Goal: Information Seeking & Learning: Find specific fact

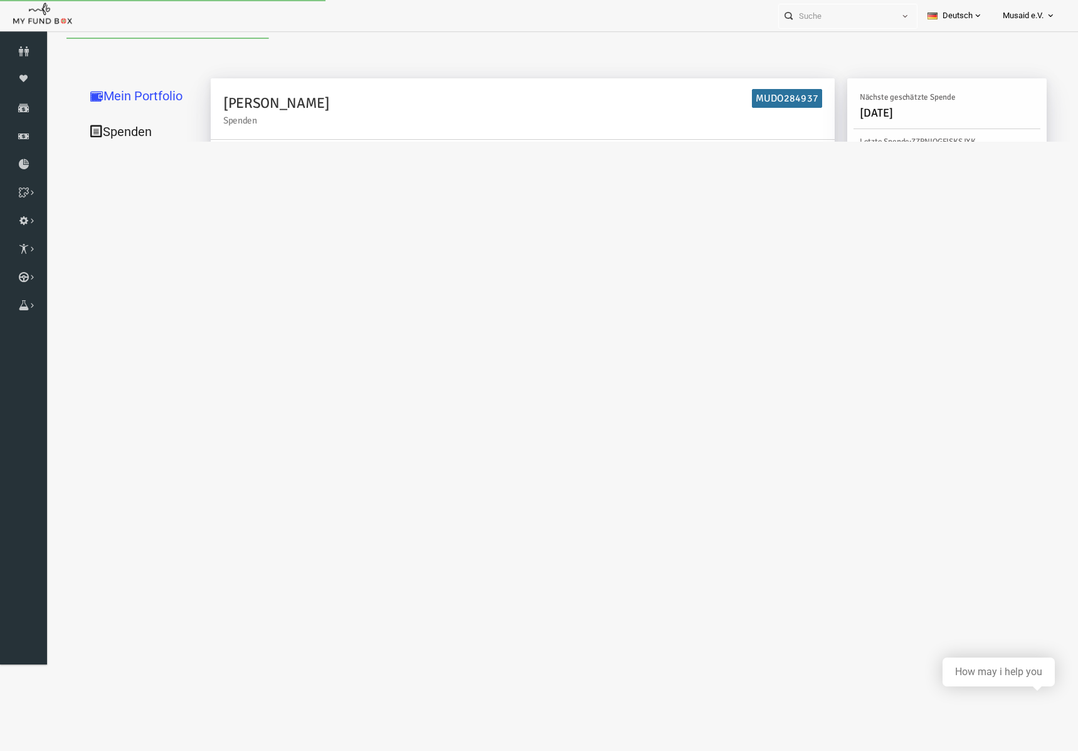
type input "03-09-2025 - 03-09-2025"
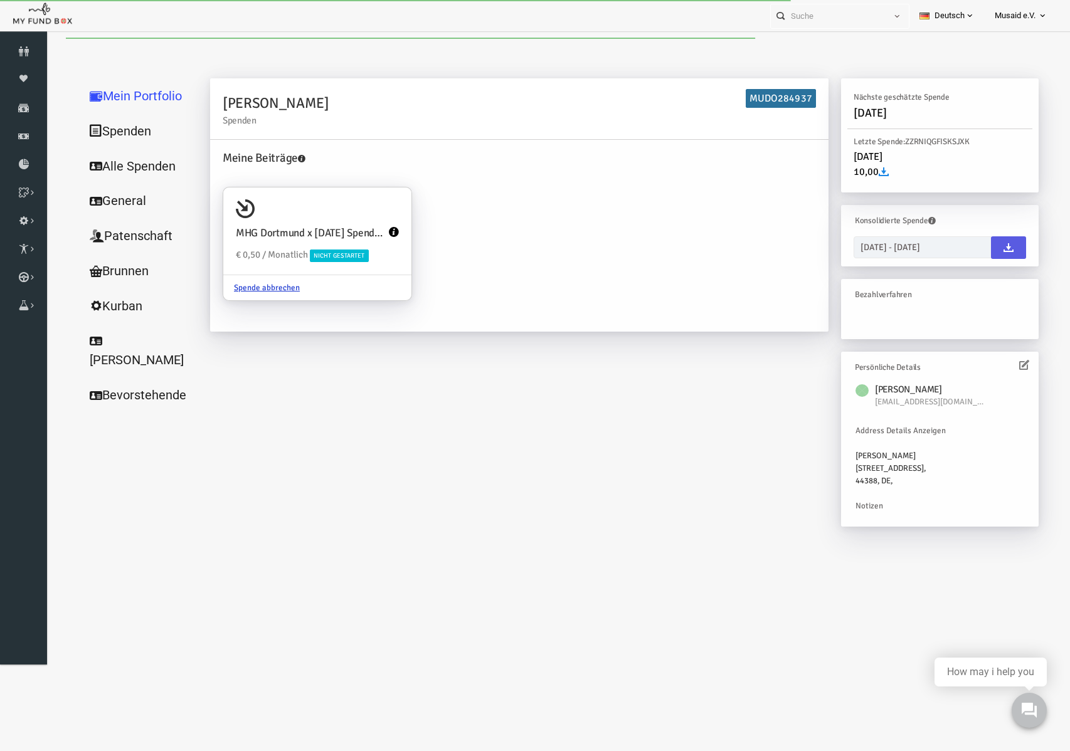
click at [147, 172] on link "Alle Spenden" at bounding box center [120, 167] width 125 height 36
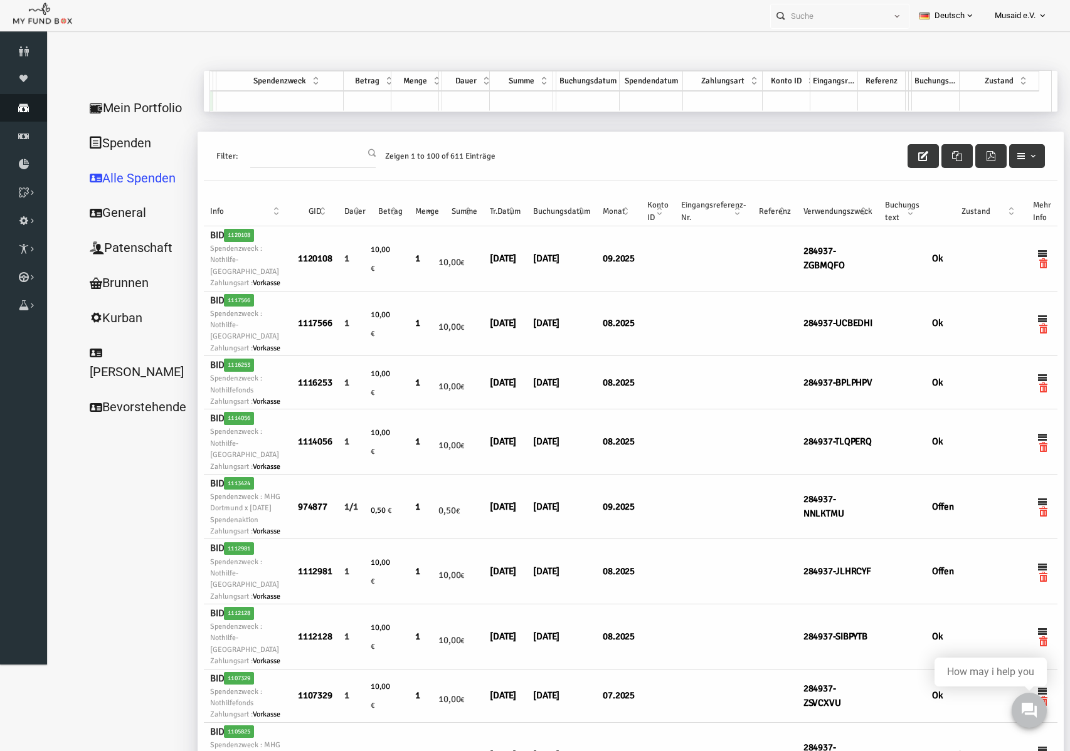
click at [1, 103] on icon at bounding box center [23, 108] width 47 height 10
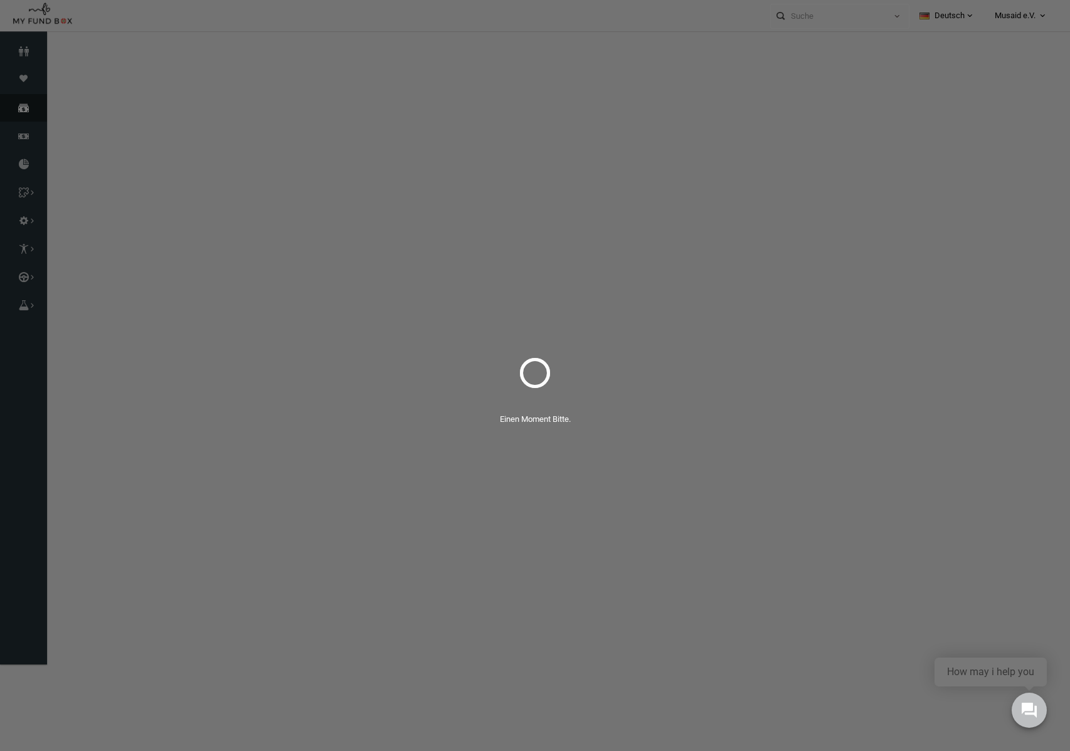
select select "100"
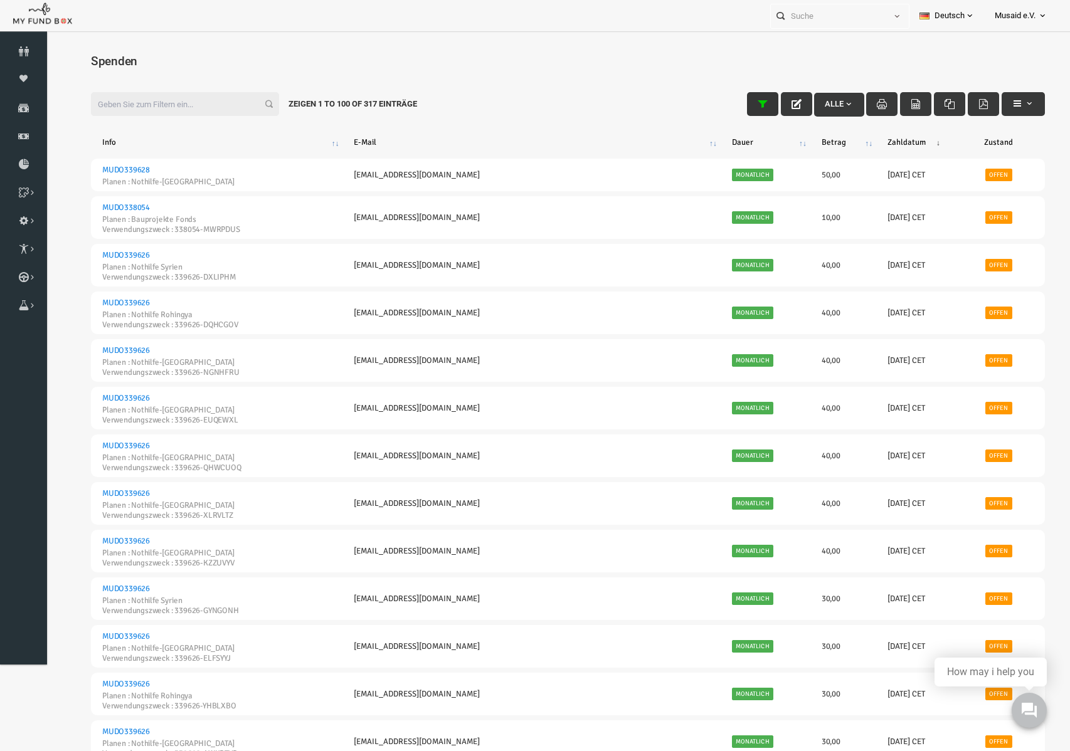
click at [728, 114] on button "button" at bounding box center [741, 104] width 31 height 24
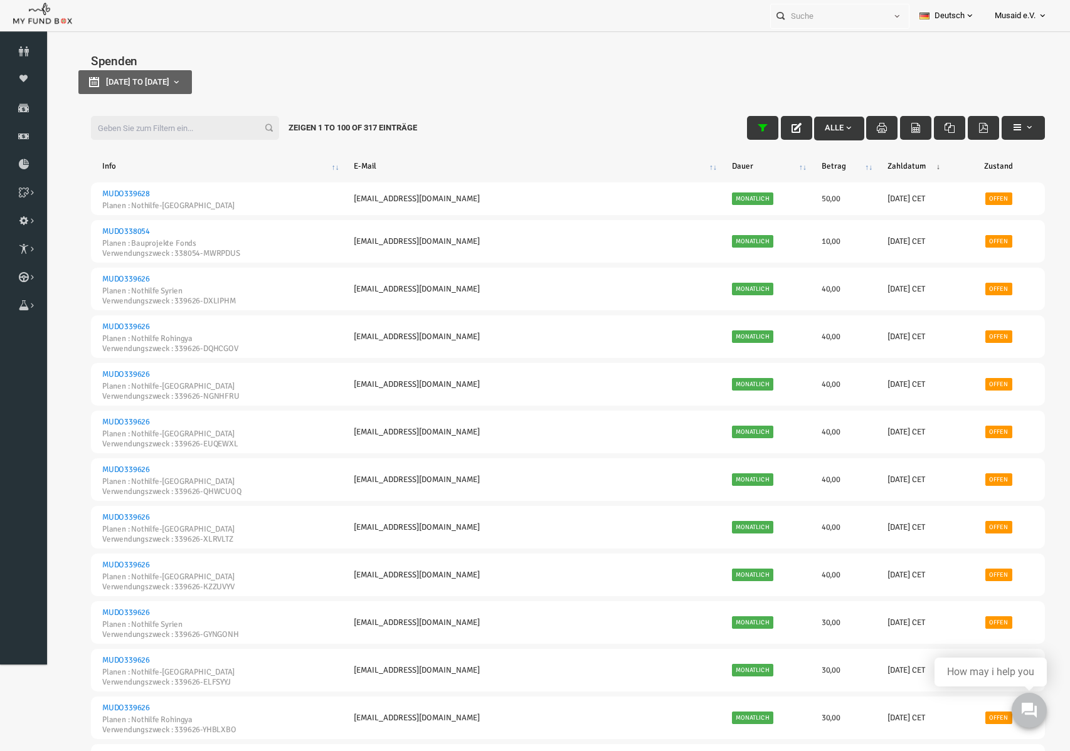
type input "[DATE]"
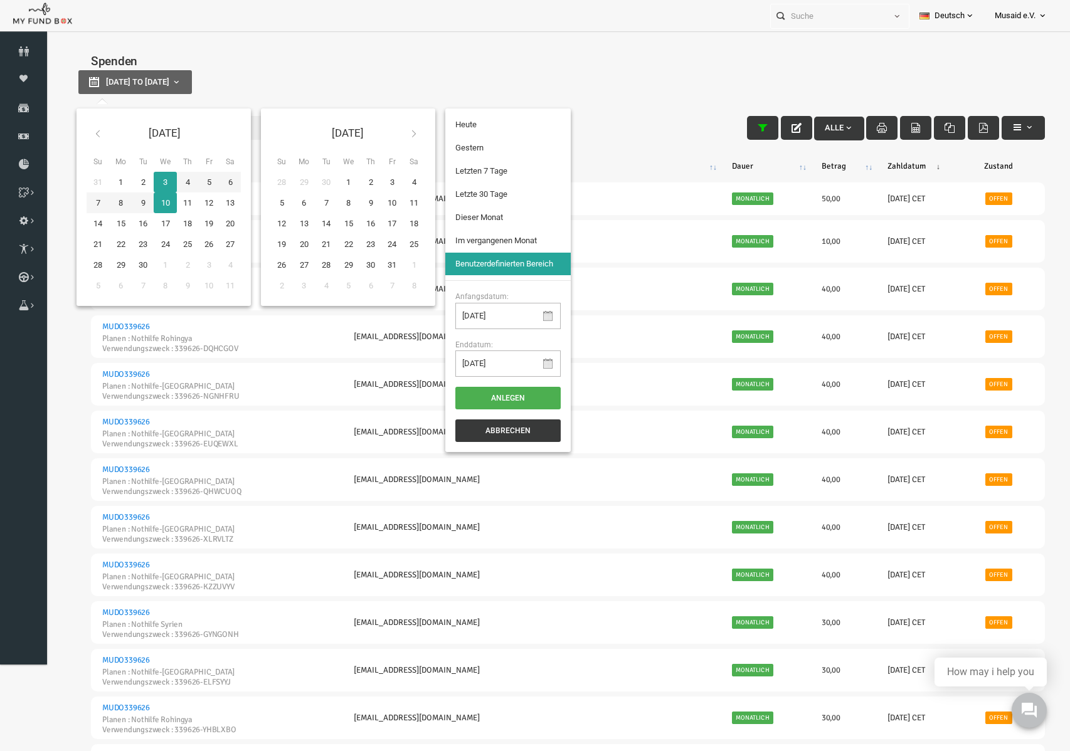
click at [61, 85] on button "[DATE] to [DATE]" at bounding box center [115, 82] width 114 height 24
type input "01-09-2025"
type input "30-09-2025"
type input "[DATE]"
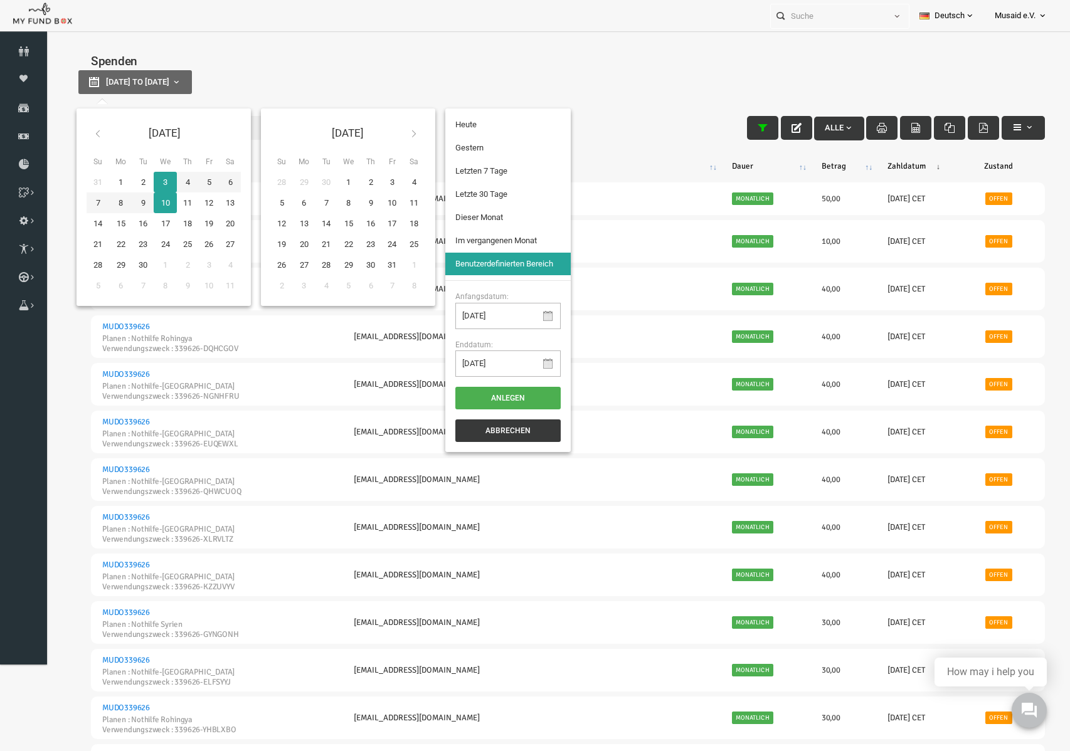
click at [446, 201] on li "Letzte 30 Tage" at bounding box center [487, 194] width 125 height 23
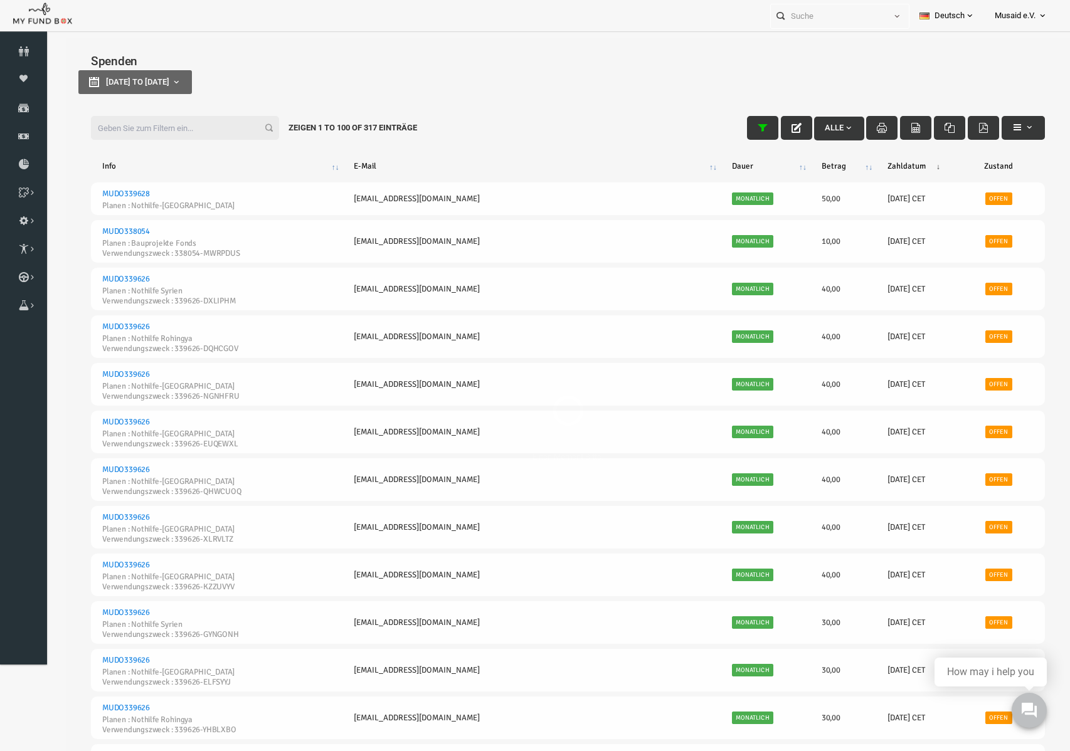
select select "100"
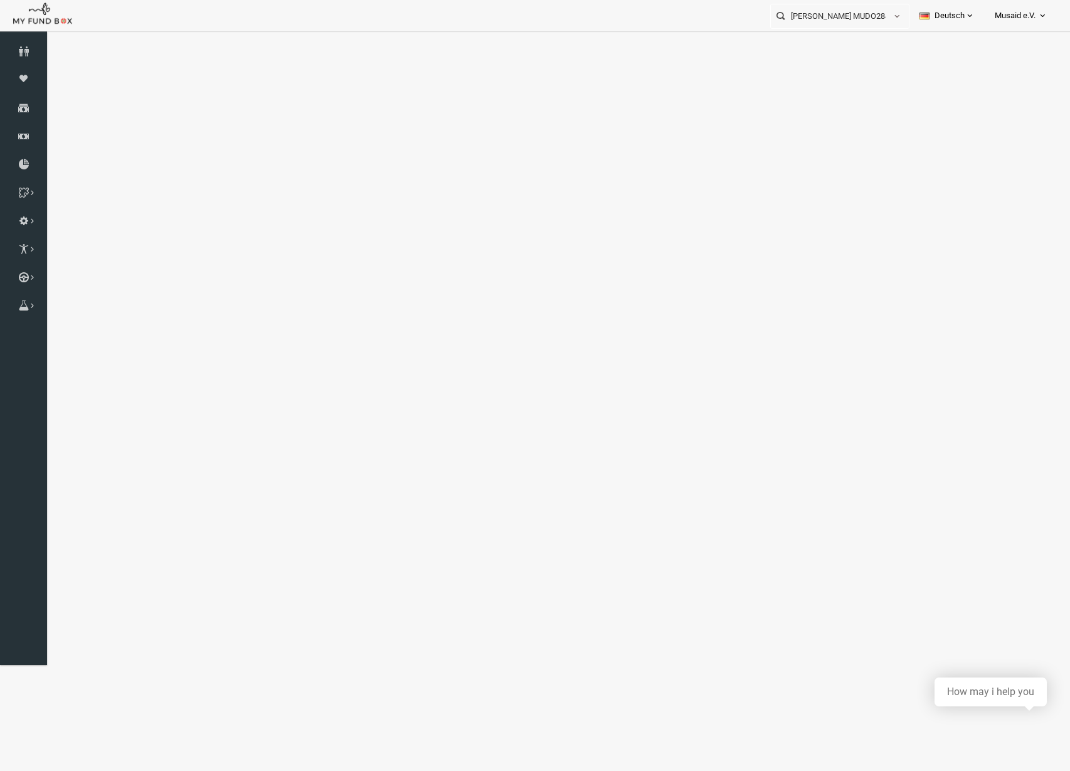
select select "100"
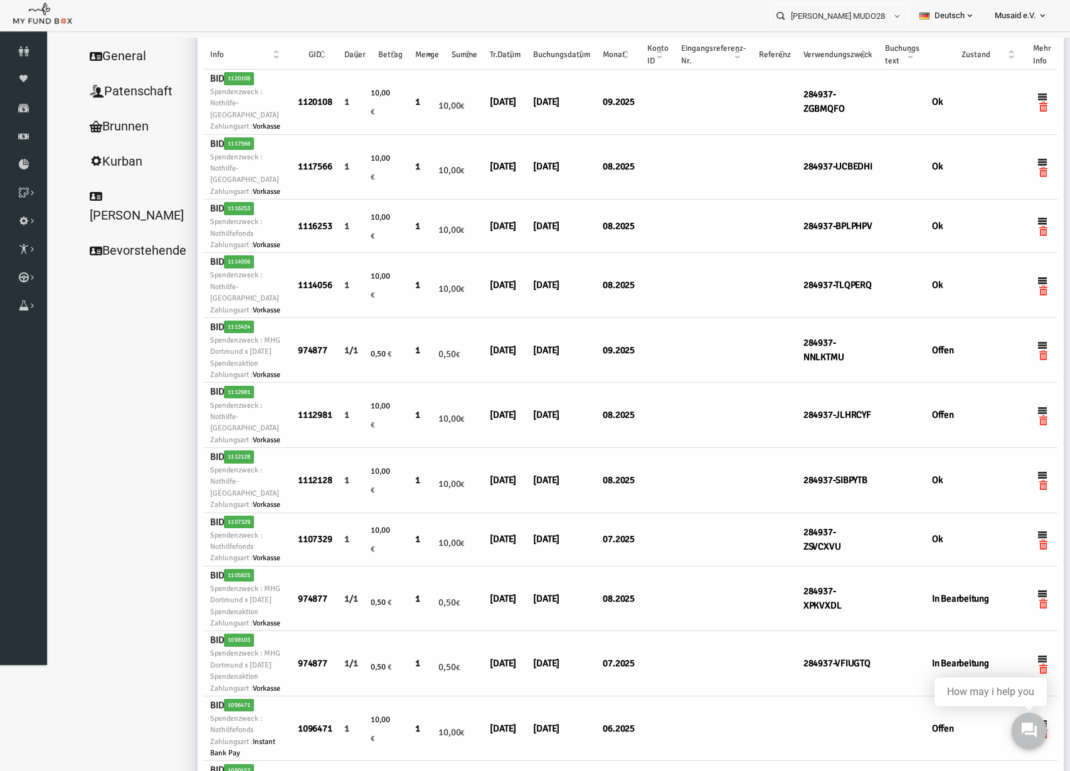
scroll to position [157, 0]
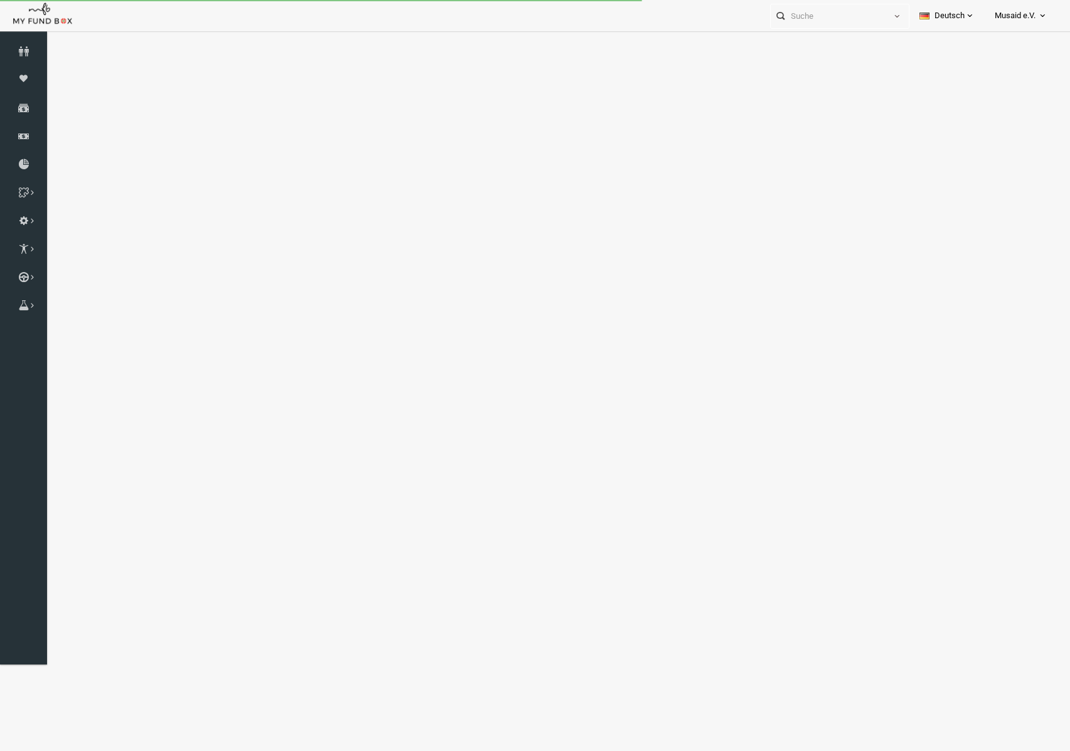
select select "100"
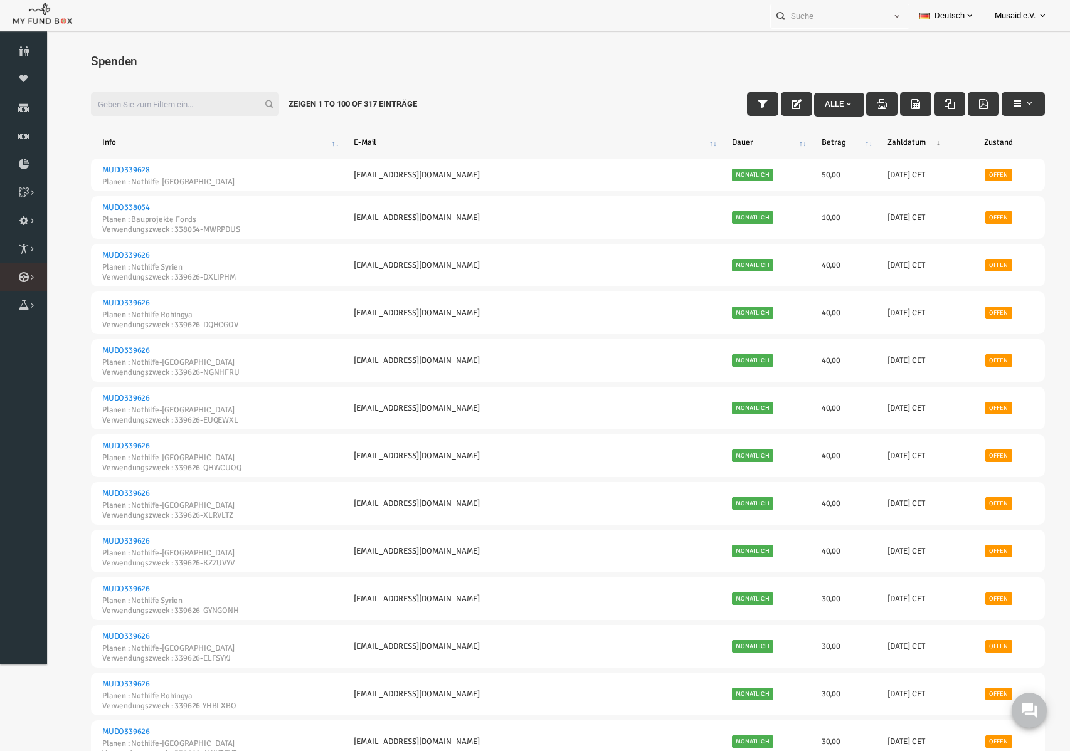
click at [0, 0] on link "Kurban Liste" at bounding box center [0, 0] width 0 height 0
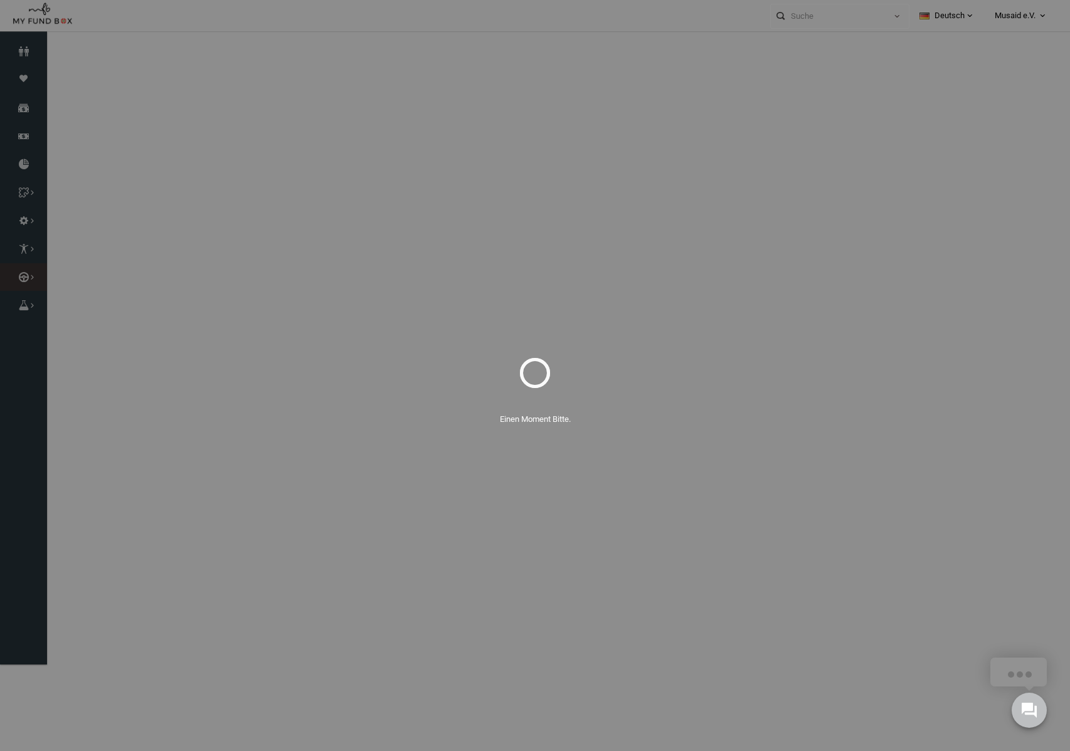
select select "100"
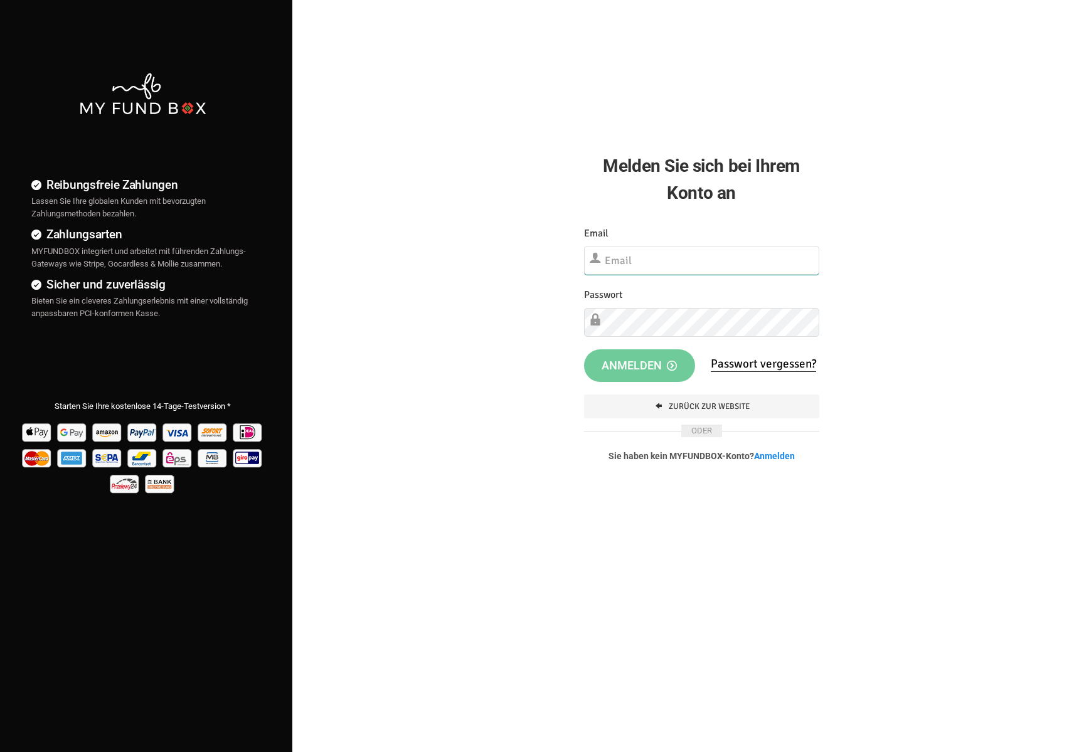
type input "fzgueven@musaid.de"
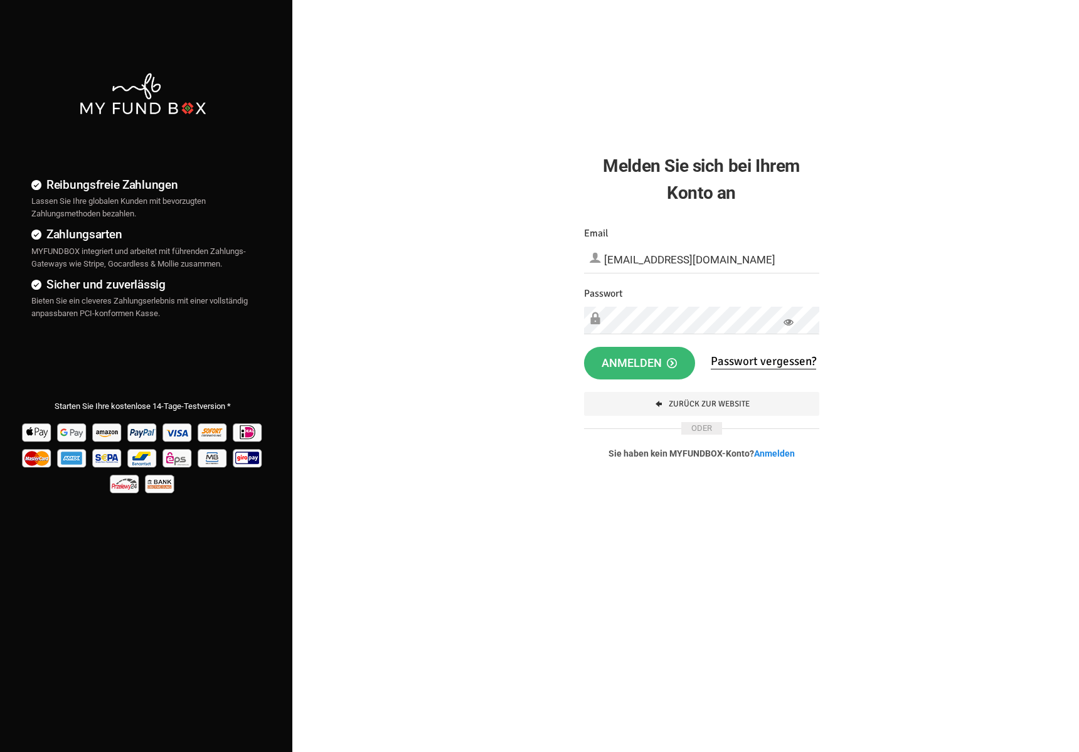
click at [642, 371] on button "Anmelden" at bounding box center [640, 363] width 112 height 33
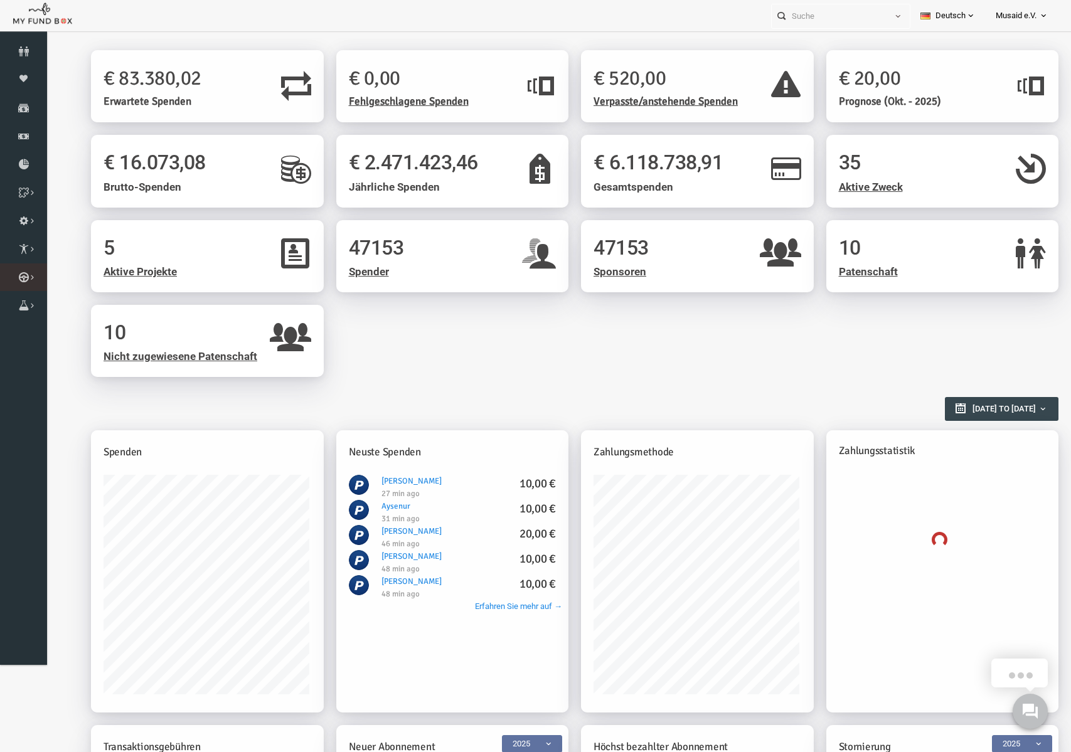
click at [0, 0] on li "Kurban Liste" at bounding box center [0, 0] width 0 height 0
click at [0, 0] on link "Kurban Liste" at bounding box center [0, 0] width 0 height 0
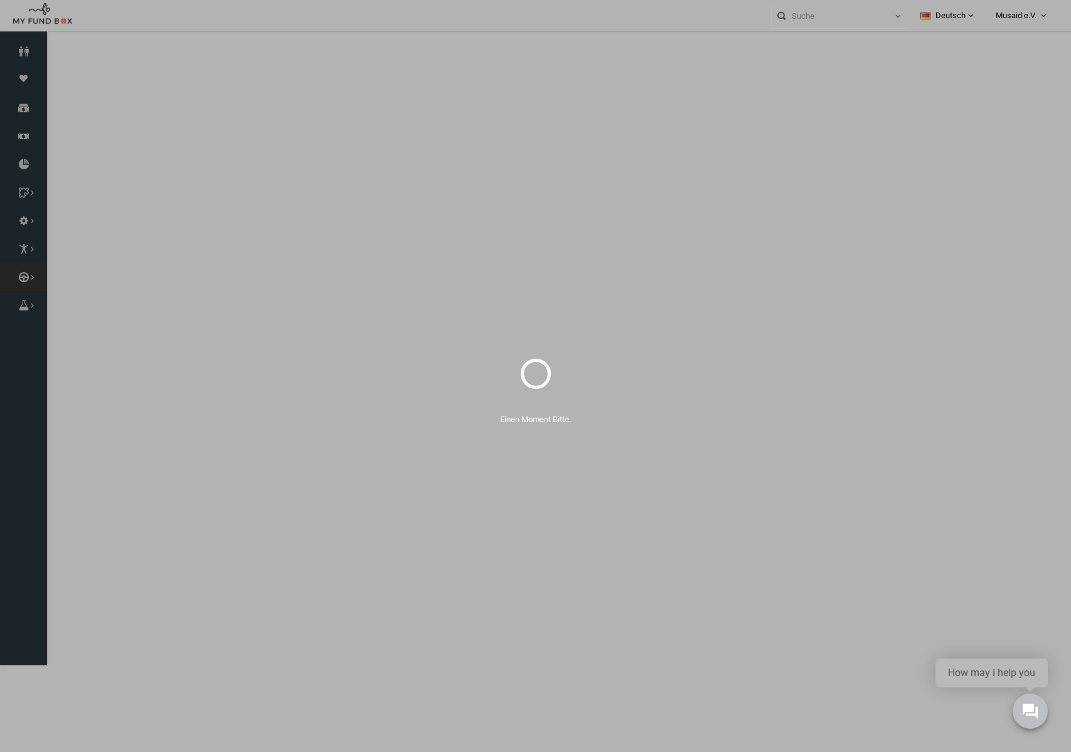
select select "100"
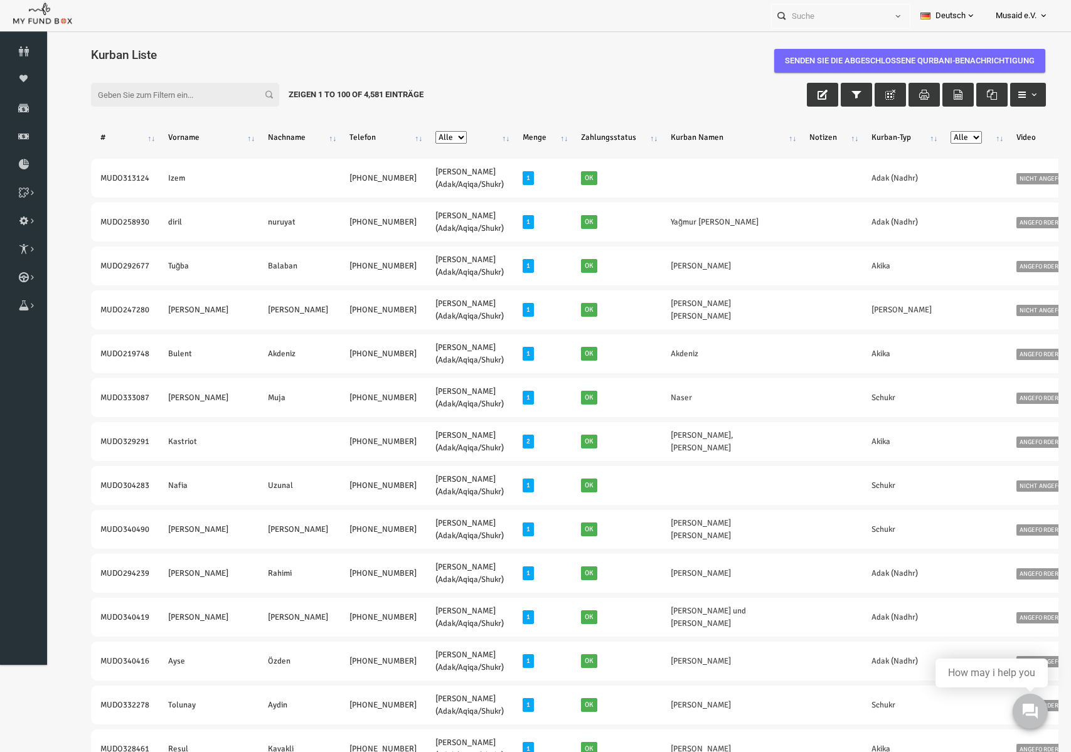
click at [478, 99] on div "Filter: Zeigen 1 to 100 of 4,581 Einträge" at bounding box center [548, 94] width 980 height 49
click at [608, 13] on div "Personal Contact BID Orphan GID Zahlungsstatus Partner OID Verwendungszweck Tra…" at bounding box center [529, 15] width 1058 height 31
click at [563, 75] on div "Filter: Zeigen 1 to 100 of 4,581 Einträge" at bounding box center [548, 94] width 980 height 49
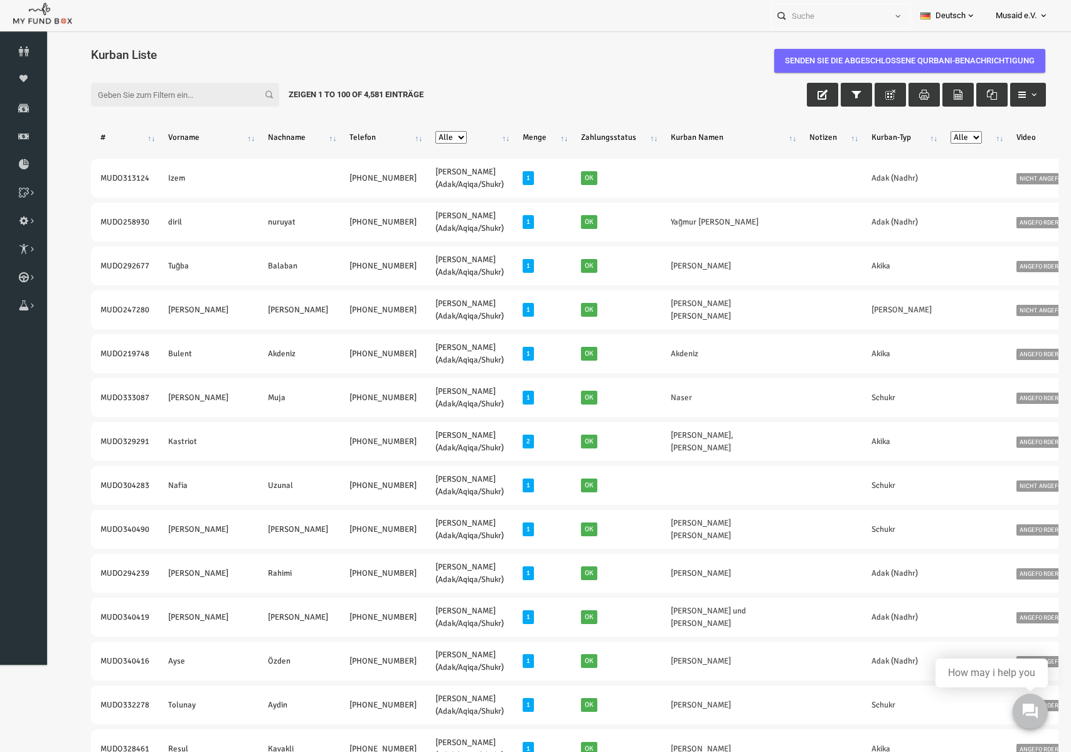
click at [666, 92] on div "Filter: Zeigen 1 to 100 of 4,581 Einträge" at bounding box center [548, 94] width 980 height 49
click at [546, 82] on div "Filter: Zeigen 1 to 100 of 4,581 Einträge" at bounding box center [548, 94] width 980 height 49
click at [130, 106] on input "Filter:" at bounding box center [164, 95] width 188 height 24
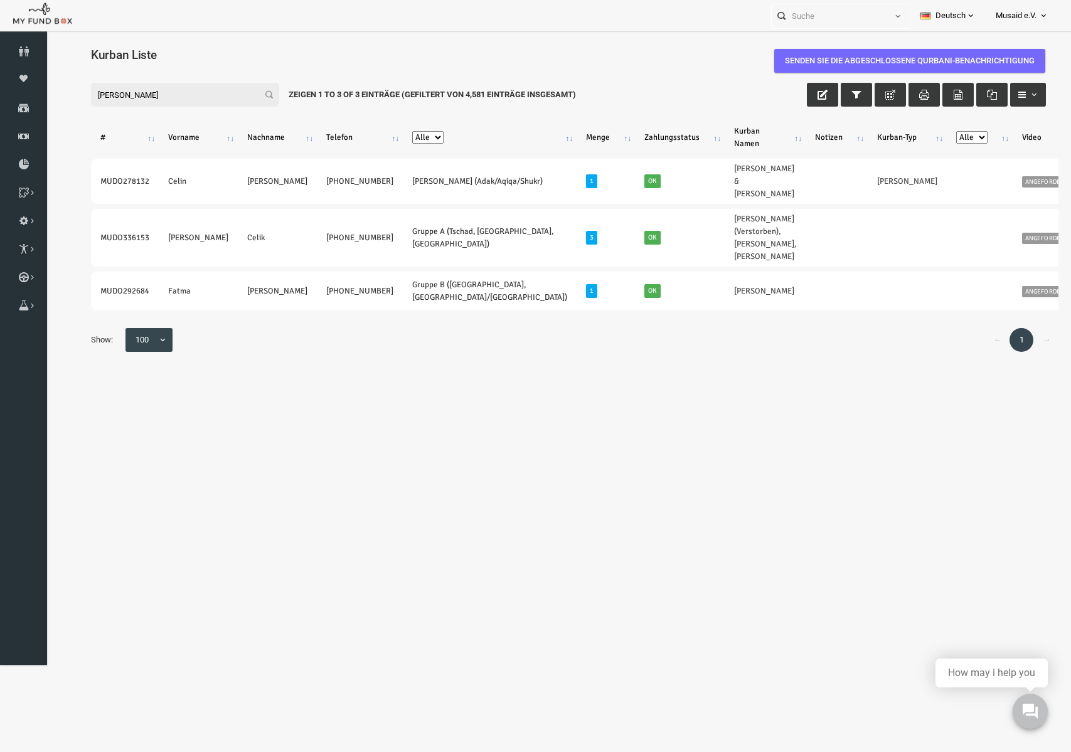
type input "[PERSON_NAME]"
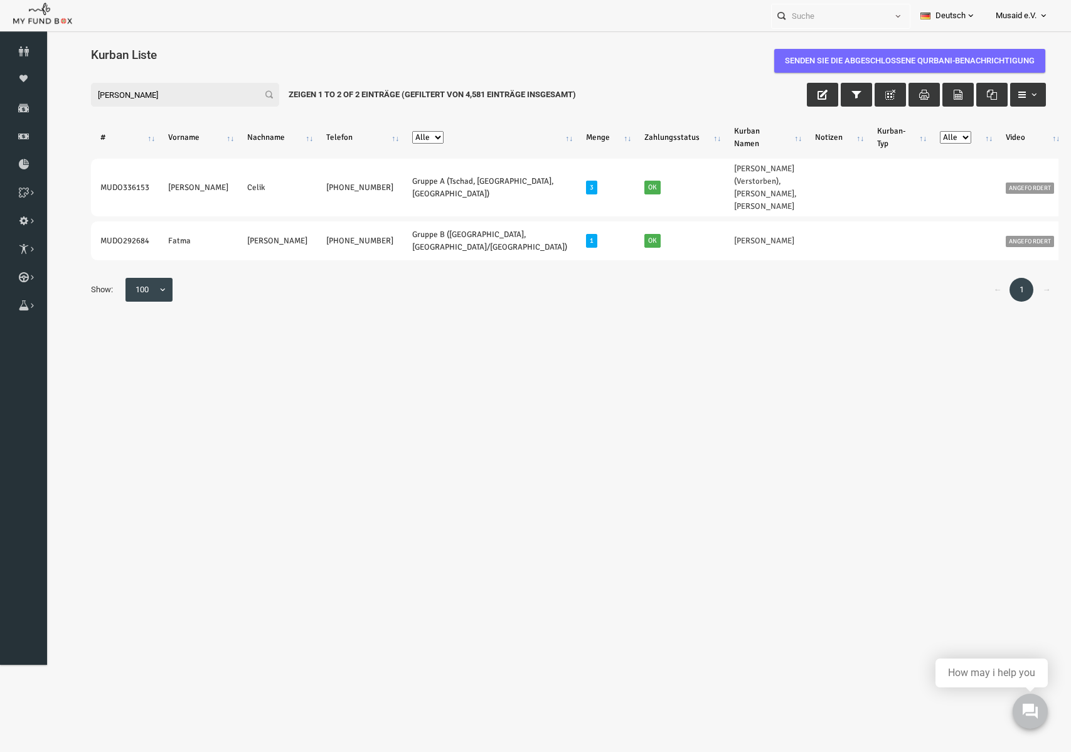
click at [172, 96] on input "[PERSON_NAME]" at bounding box center [164, 95] width 188 height 24
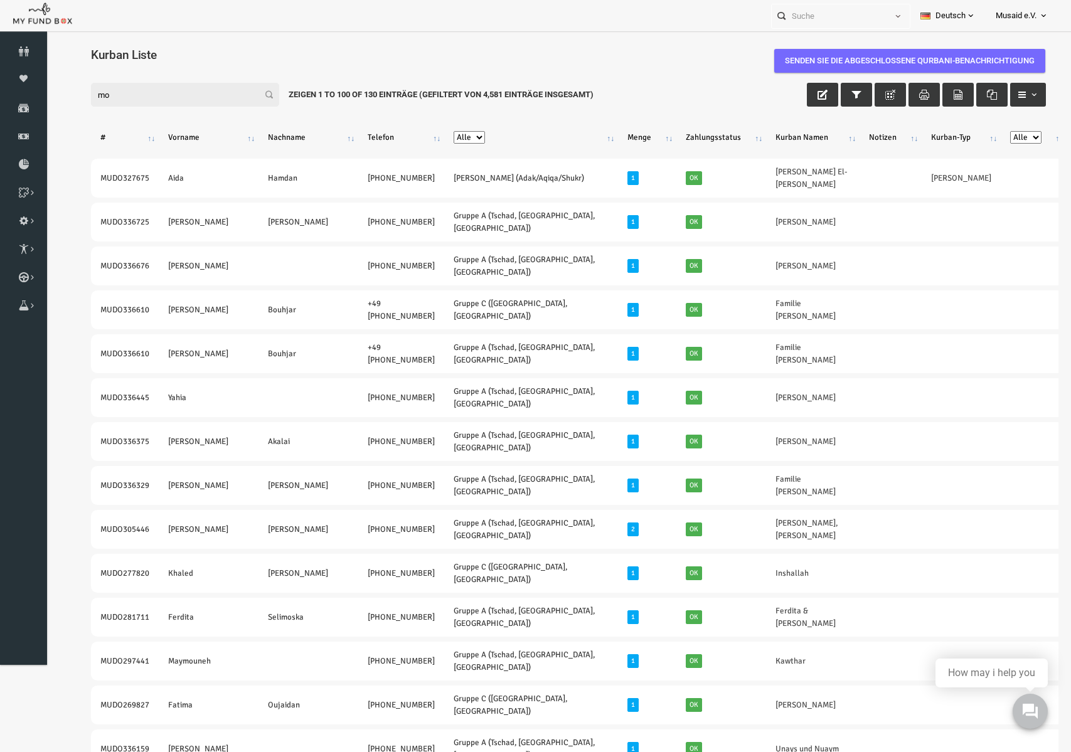
type input "m"
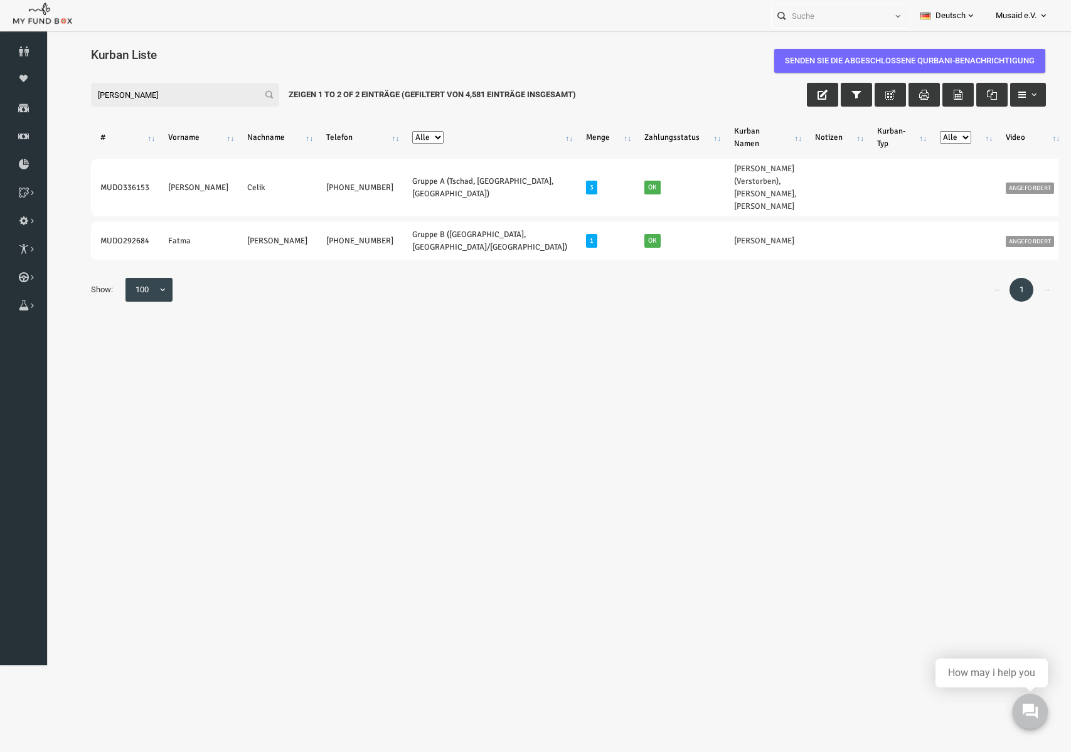
click at [169, 97] on input "[PERSON_NAME]" at bounding box center [164, 95] width 188 height 24
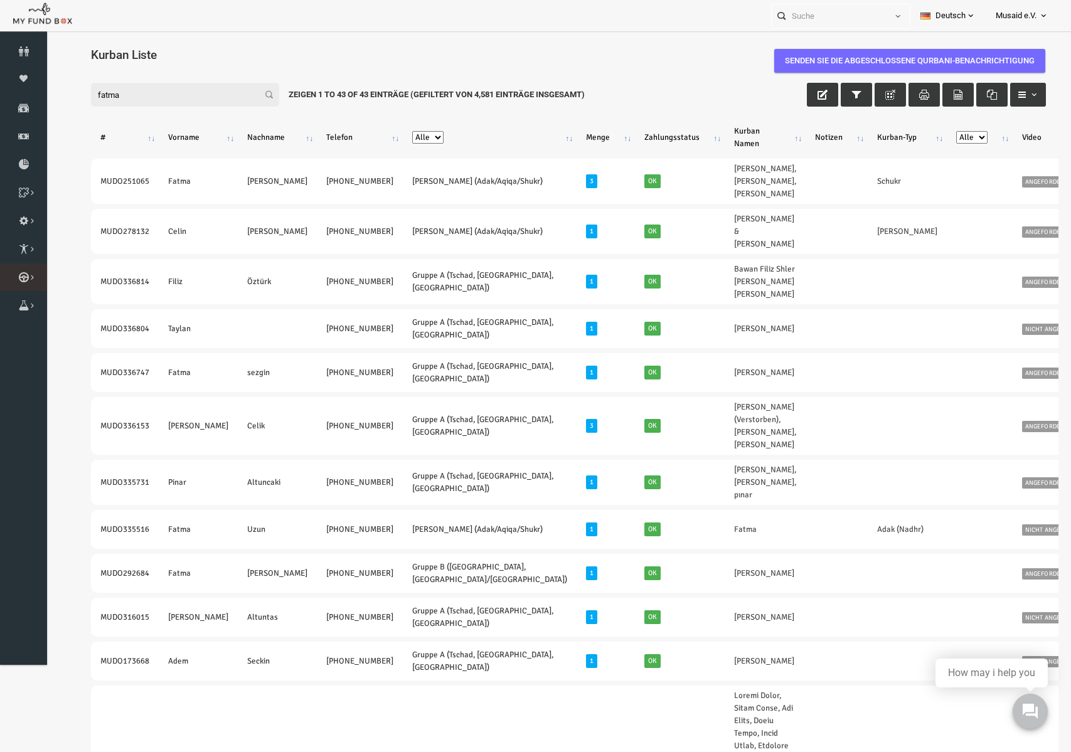
type input "fatma"
click at [820, 98] on button "button" at bounding box center [835, 95] width 31 height 24
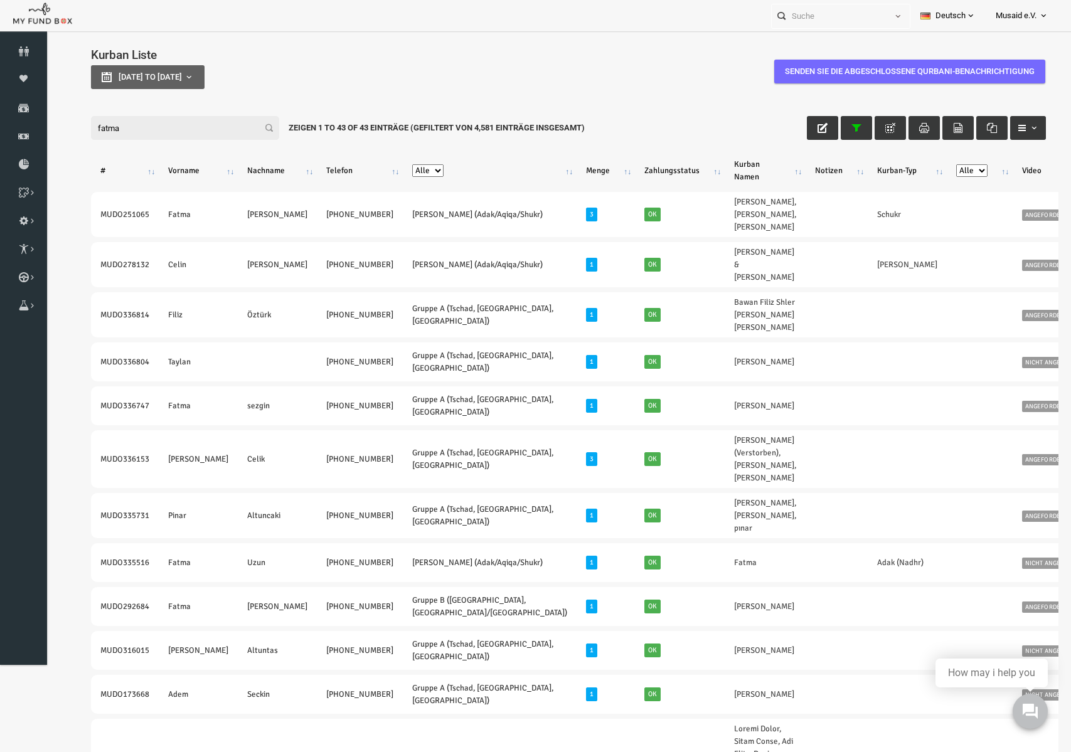
type input "[DATE]"
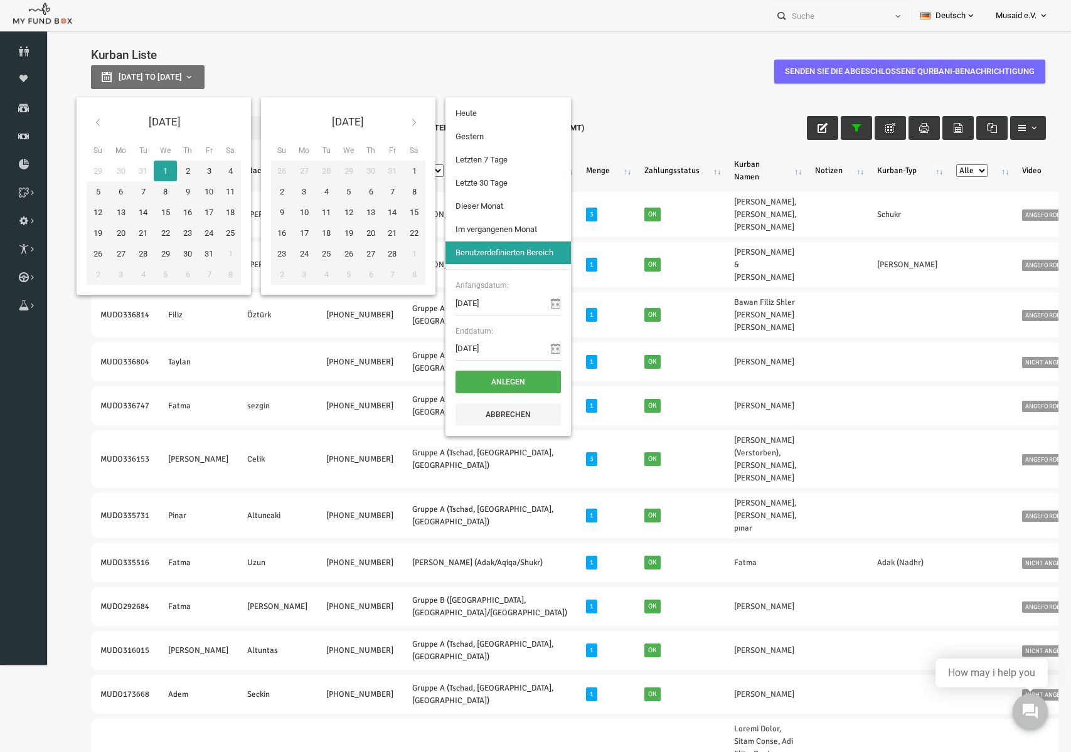
click at [122, 75] on span "[DATE] to [DATE]" at bounding box center [129, 76] width 63 height 9
type input "[DATE]"
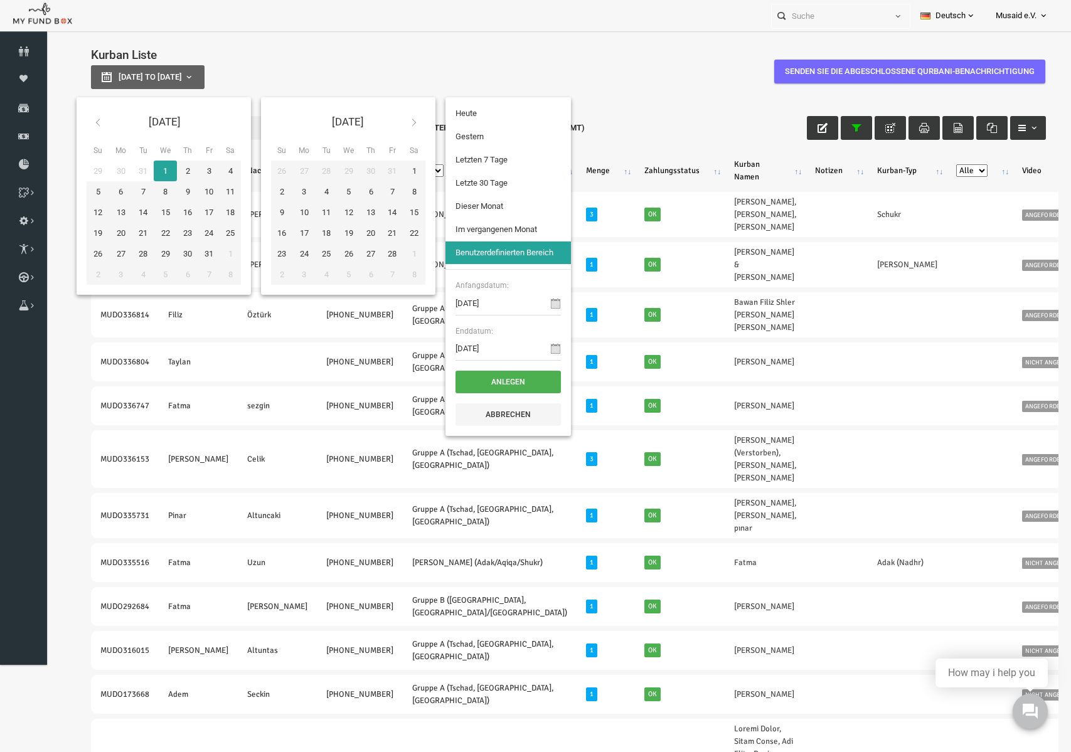
type input "[DATE]"
click at [486, 189] on li "Letzte 30 Tage" at bounding box center [487, 183] width 125 height 23
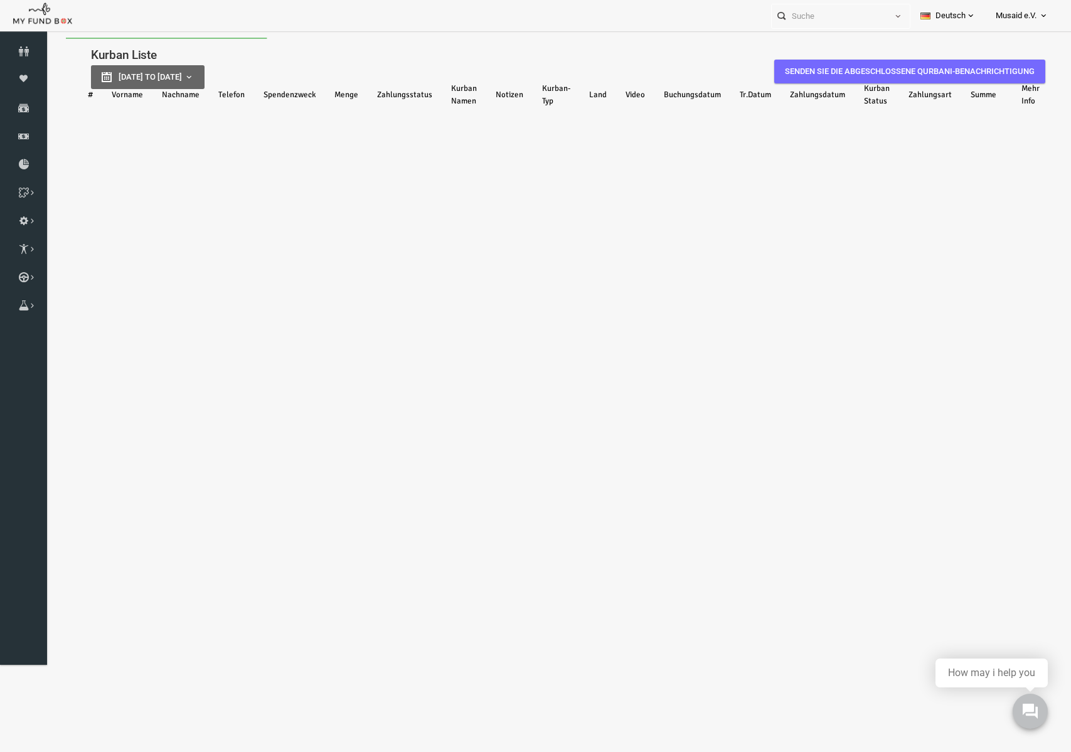
select select "100"
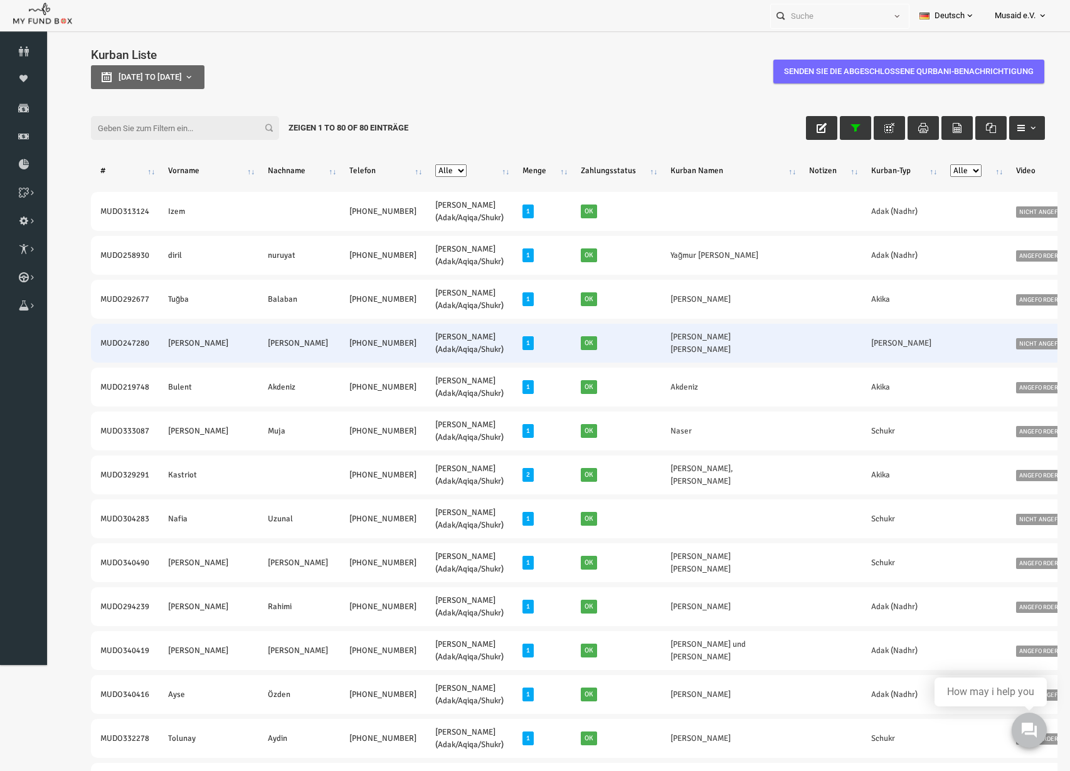
drag, startPoint x: 72, startPoint y: 340, endPoint x: 343, endPoint y: 345, distance: 271.0
click at [343, 345] on tr "MUDO247280 [PERSON_NAME] [PERSON_NAME] [PHONE_NUMBER] [PERSON_NAME] (Adak/Aqiqa…" at bounding box center [704, 343] width 1269 height 39
copy tr "MUDO247280 [PERSON_NAME] [PERSON_NAME] [PHONE_NUMBER]"
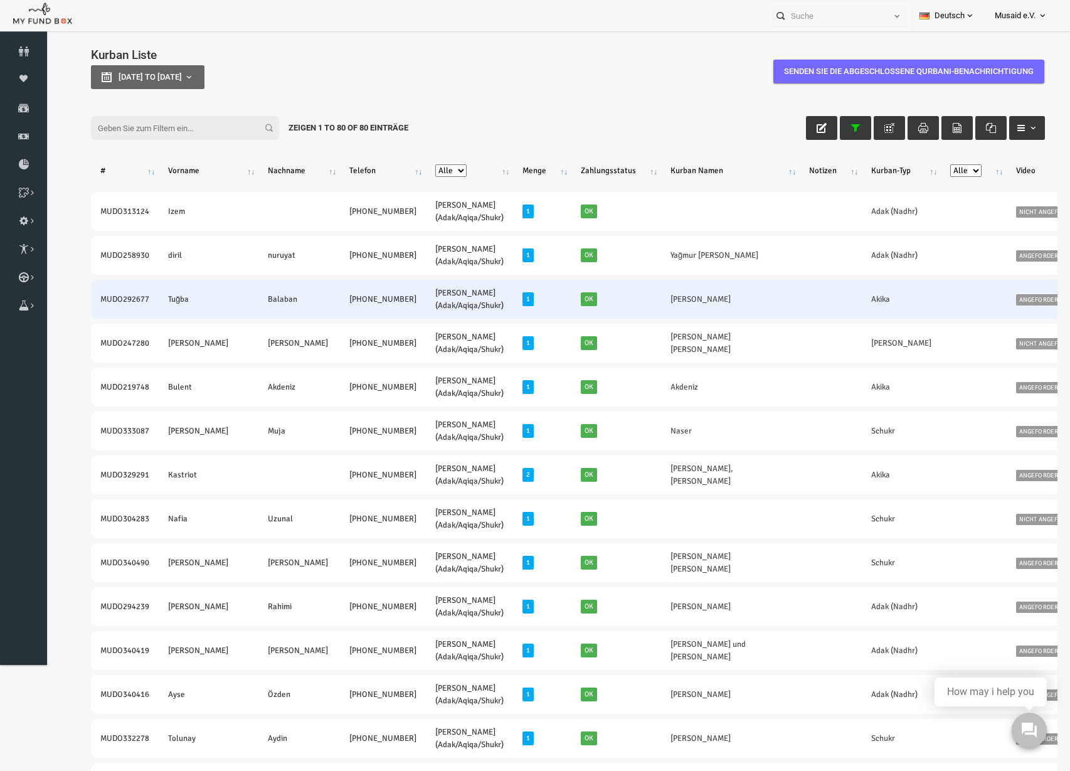
drag, startPoint x: 77, startPoint y: 300, endPoint x: 336, endPoint y: 311, distance: 258.6
click at [336, 311] on tr "MUDO292677 Tuğba [PERSON_NAME] [PHONE_NUMBER] [PERSON_NAME] (Adak/Aqiqa/Shukr) …" at bounding box center [704, 299] width 1269 height 39
copy tr "MUDO292677 Tuğba [PERSON_NAME] [PHONE_NUMBER]"
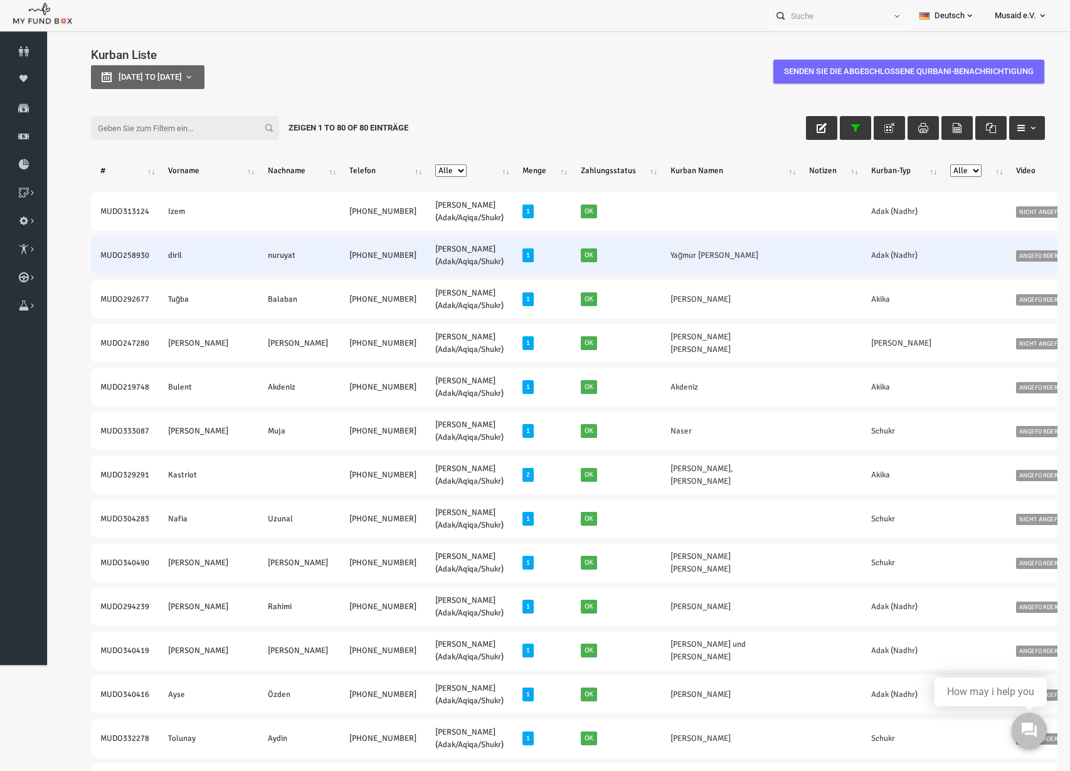
drag, startPoint x: 76, startPoint y: 252, endPoint x: 344, endPoint y: 272, distance: 268.5
click at [344, 272] on tr "MUDO258930 [PERSON_NAME] [PHONE_NUMBER] [PERSON_NAME] (Adak/Aqiqa/Shukr) 1 Ok Y…" at bounding box center [704, 255] width 1269 height 39
copy tr "MUDO258930 [PERSON_NAME] [PHONE_NUMBER]"
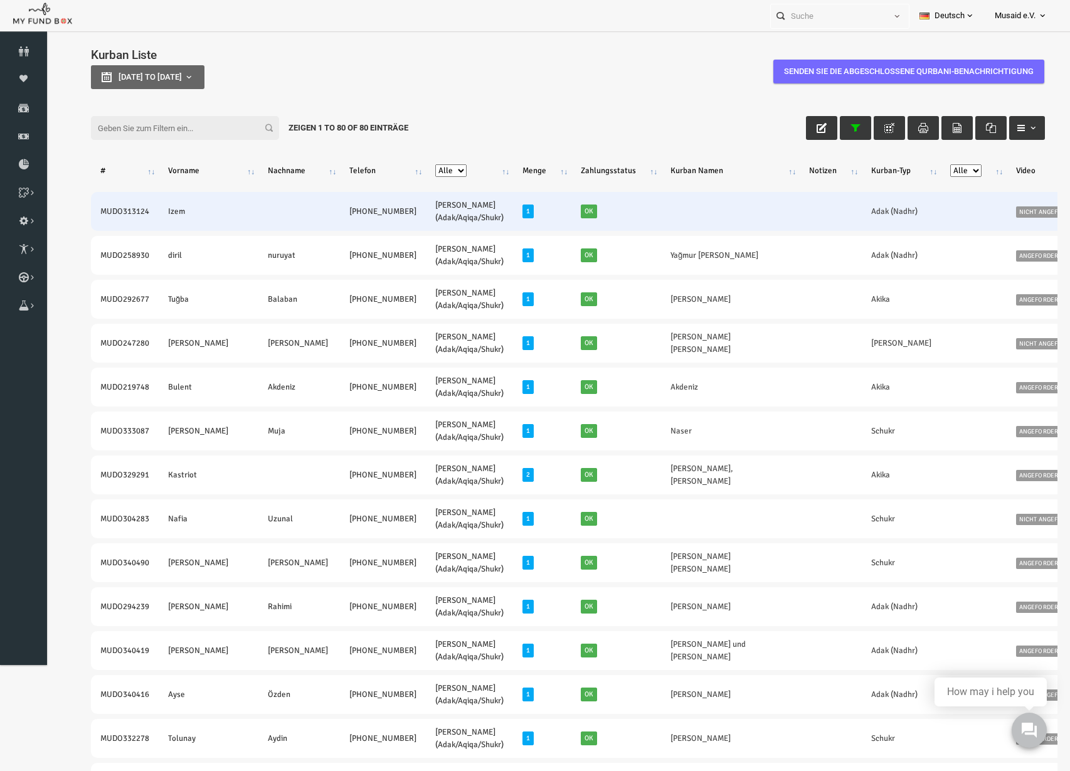
drag, startPoint x: 102, startPoint y: 213, endPoint x: 339, endPoint y: 226, distance: 238.0
click at [339, 226] on tr "MUDO313124 Izem [PHONE_NUMBER] [PERSON_NAME] (Adak/Aqiqa/Shukr) 1 Ok Adak (Nadh…" at bounding box center [704, 211] width 1269 height 39
copy tr "MUDO313124 Izem [PHONE_NUMBER]"
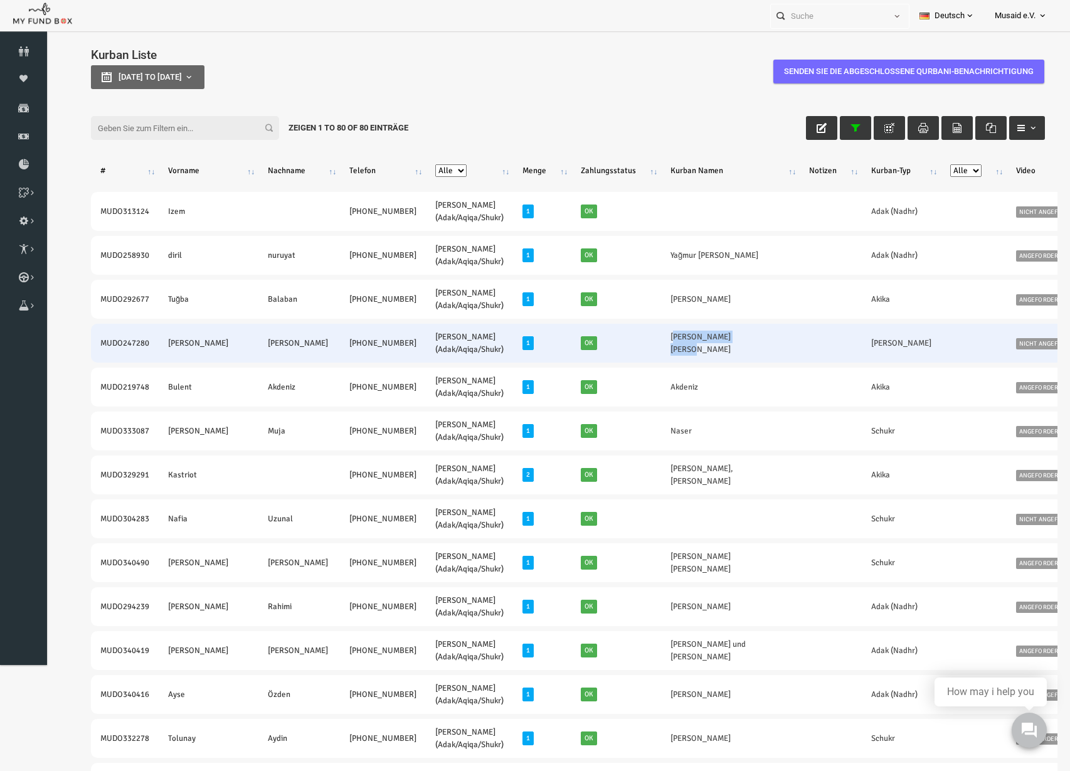
drag, startPoint x: 592, startPoint y: 346, endPoint x: 686, endPoint y: 354, distance: 93.8
click at [686, 354] on td "[PERSON_NAME] [PERSON_NAME]" at bounding box center [709, 343] width 139 height 39
copy link "[PERSON_NAME] [PERSON_NAME]"
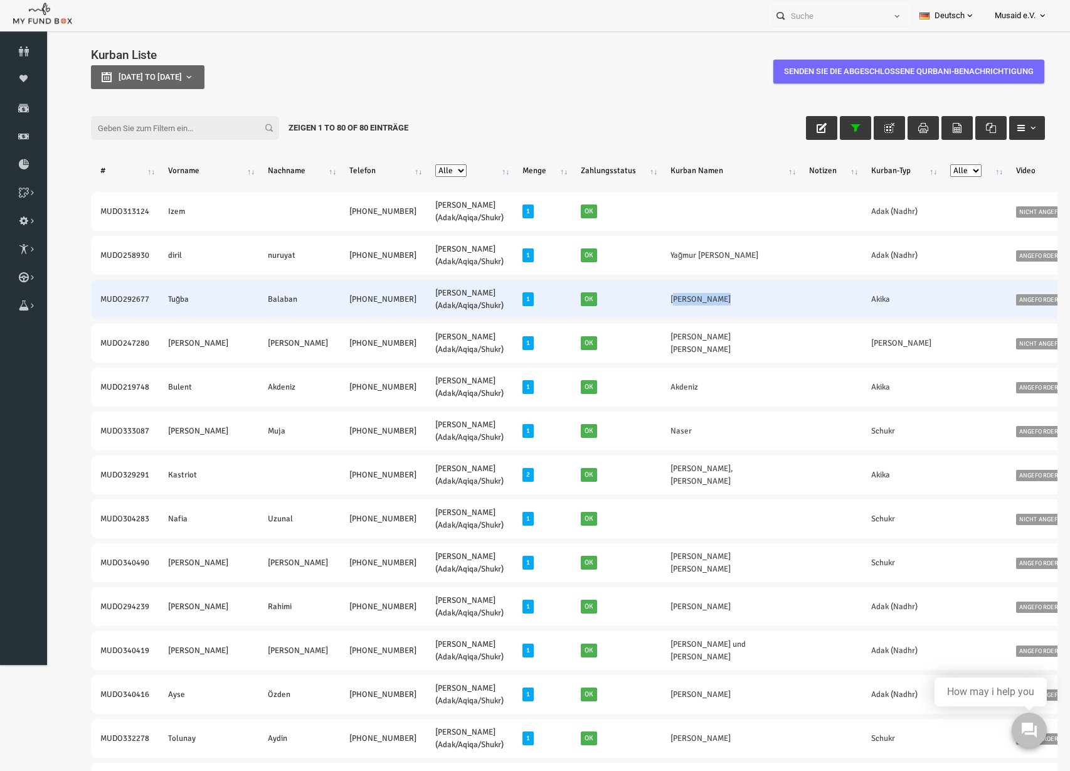
drag, startPoint x: 609, startPoint y: 305, endPoint x: 649, endPoint y: 314, distance: 40.5
click at [649, 314] on td "[PERSON_NAME]" at bounding box center [709, 299] width 139 height 39
copy link "[PERSON_NAME]"
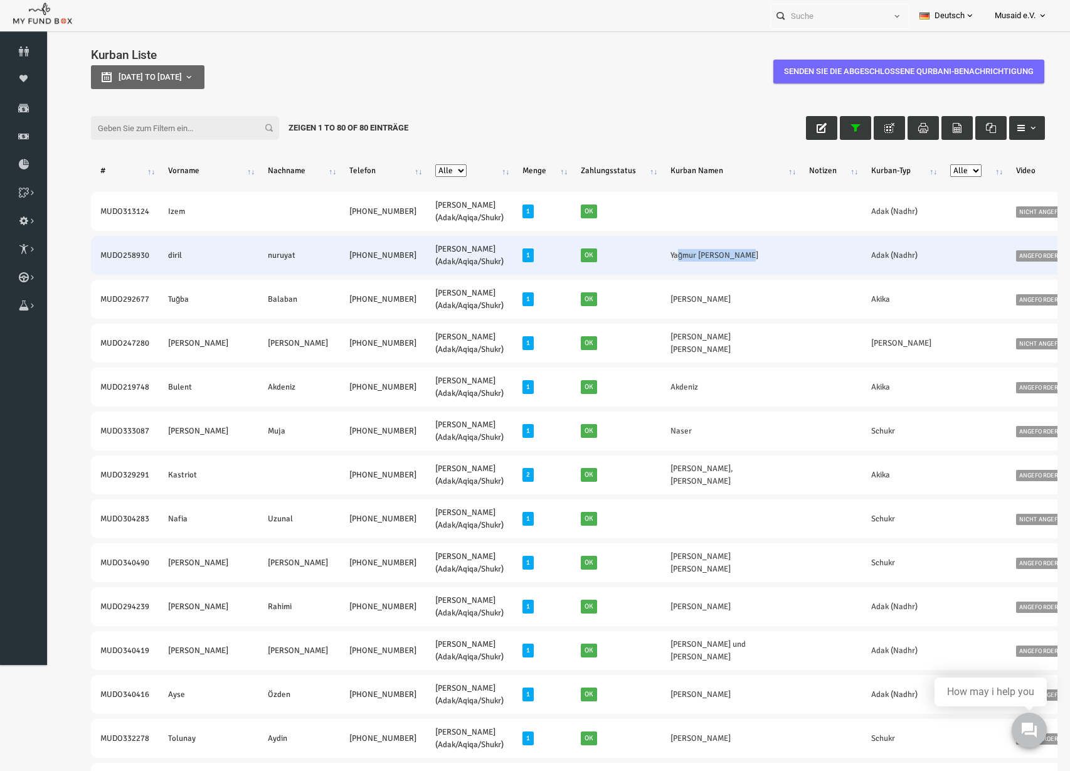
drag, startPoint x: 591, startPoint y: 252, endPoint x: 659, endPoint y: 260, distance: 67.5
click at [659, 260] on td "Yağmur [PERSON_NAME]" at bounding box center [709, 255] width 139 height 39
click at [640, 257] on td "Yağmur [PERSON_NAME]" at bounding box center [709, 255] width 139 height 39
drag, startPoint x: 592, startPoint y: 258, endPoint x: 668, endPoint y: 261, distance: 76.0
click at [668, 261] on td "Yağmur [PERSON_NAME]" at bounding box center [709, 255] width 139 height 39
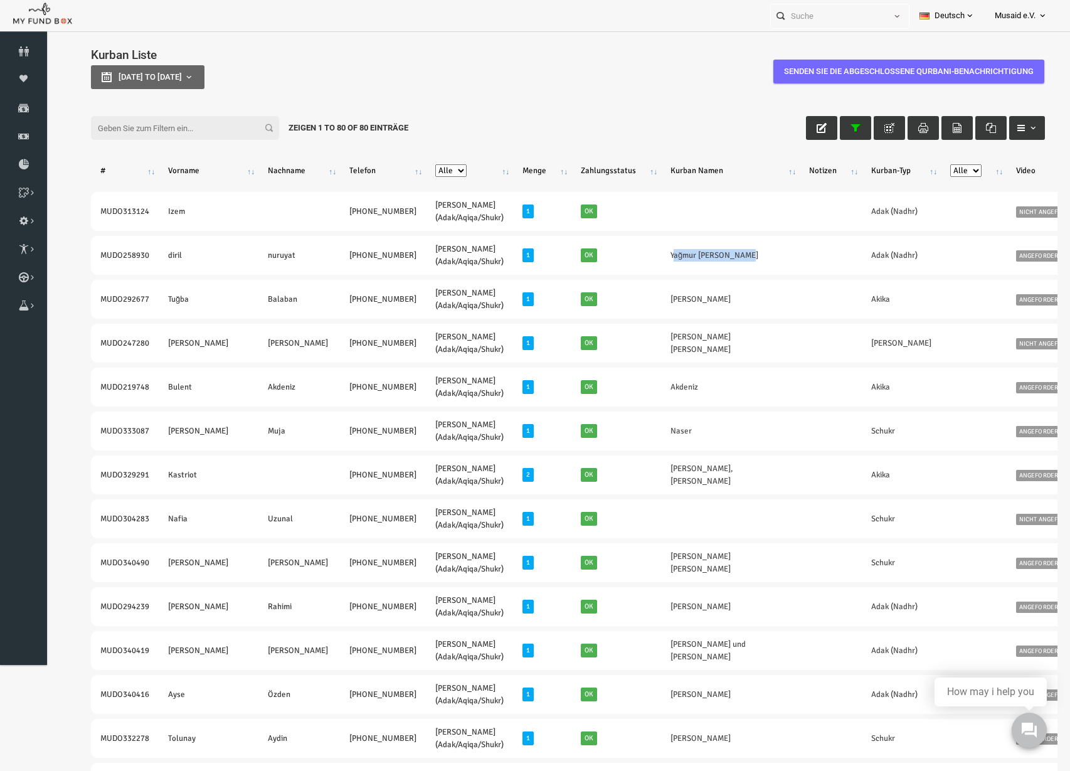
copy link "Yağmur [PERSON_NAME]"
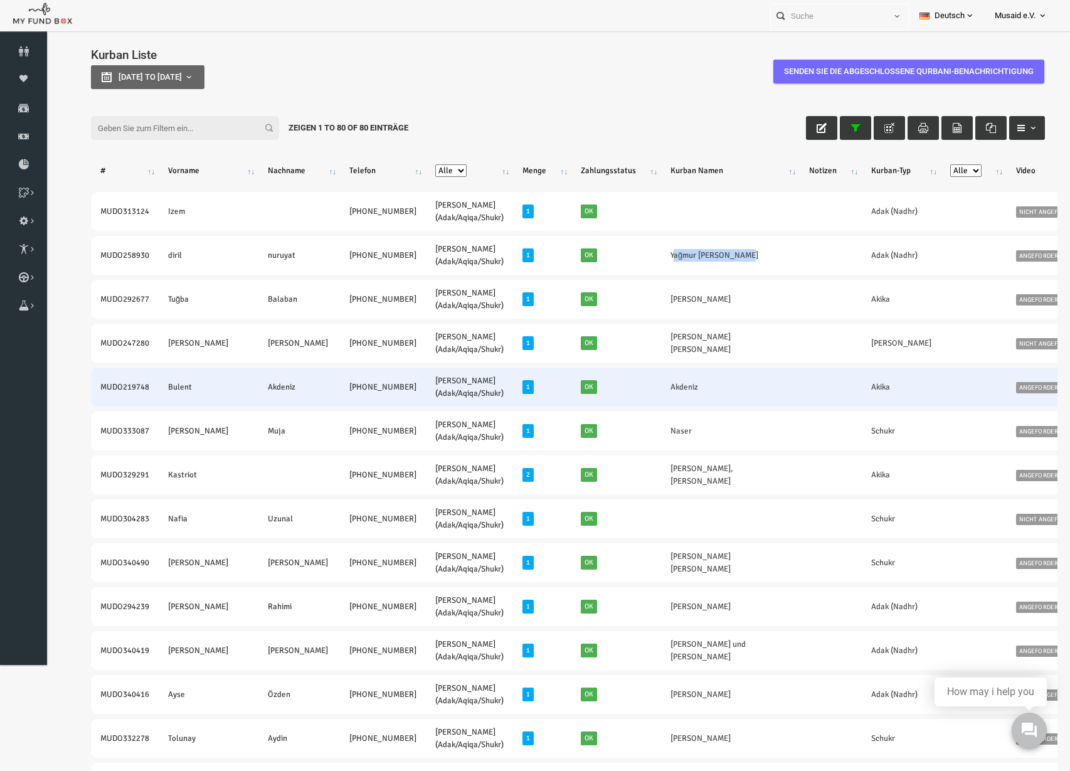
copy link "Yağmur [PERSON_NAME]"
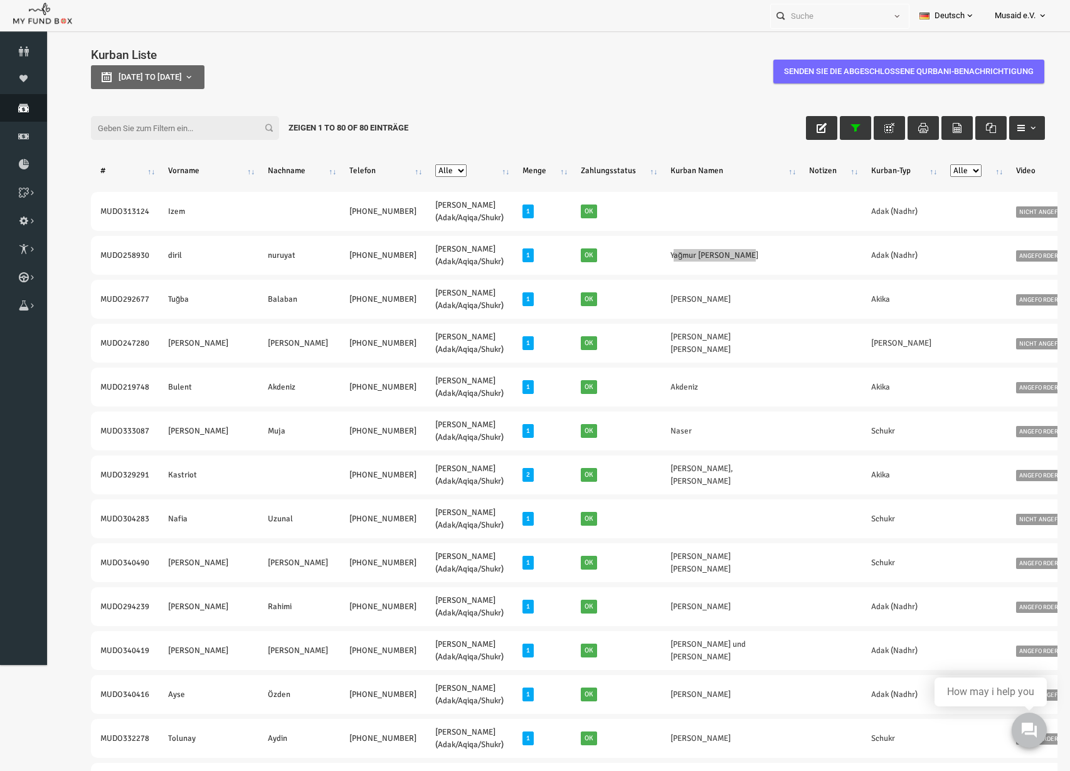
click at [0, 0] on span "Spenden" at bounding box center [0, 0] width 0 height 0
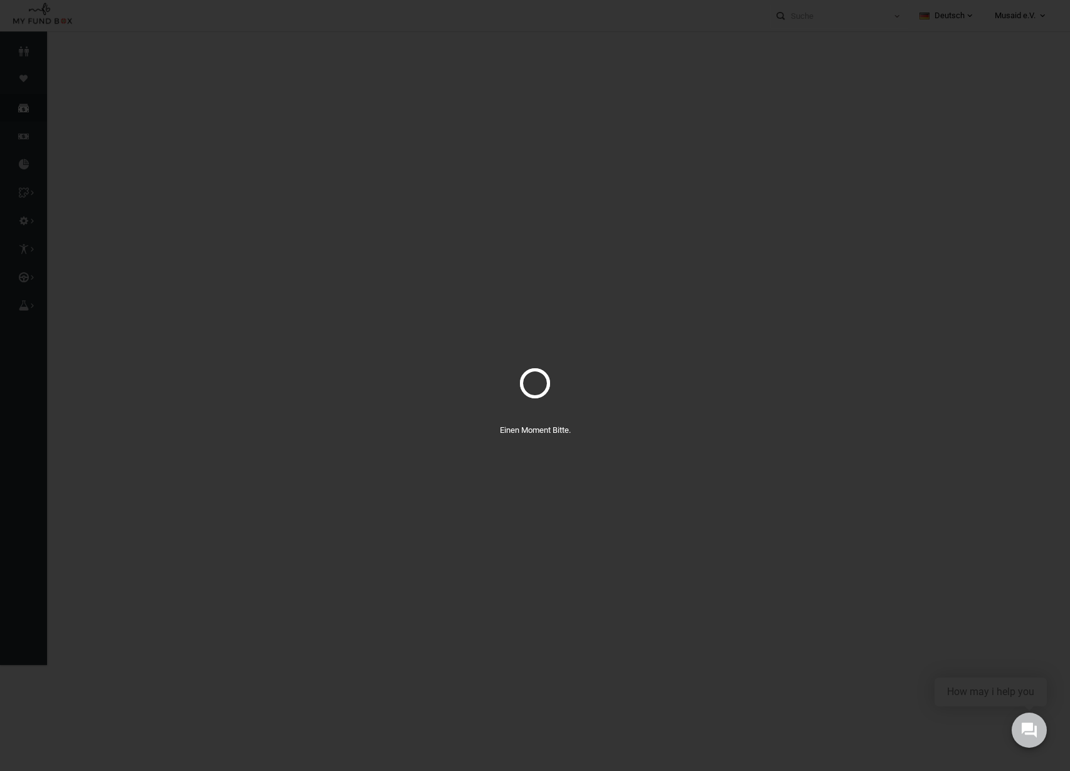
select select "100"
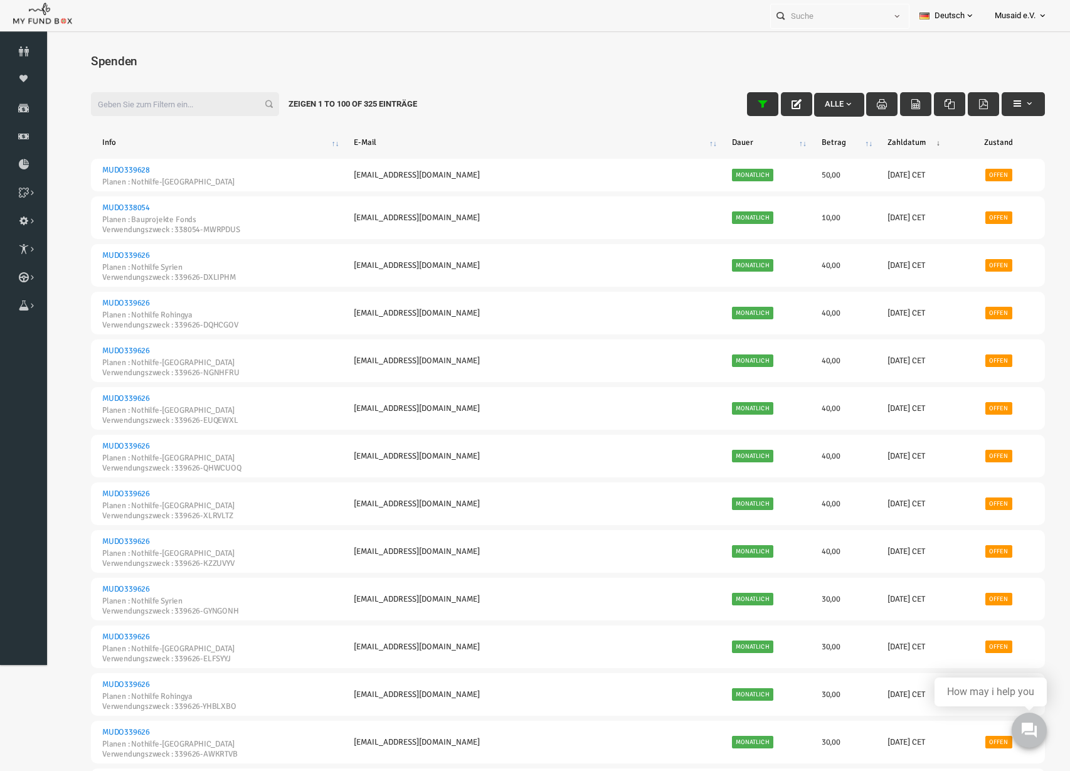
click at [728, 112] on button "button" at bounding box center [741, 104] width 31 height 24
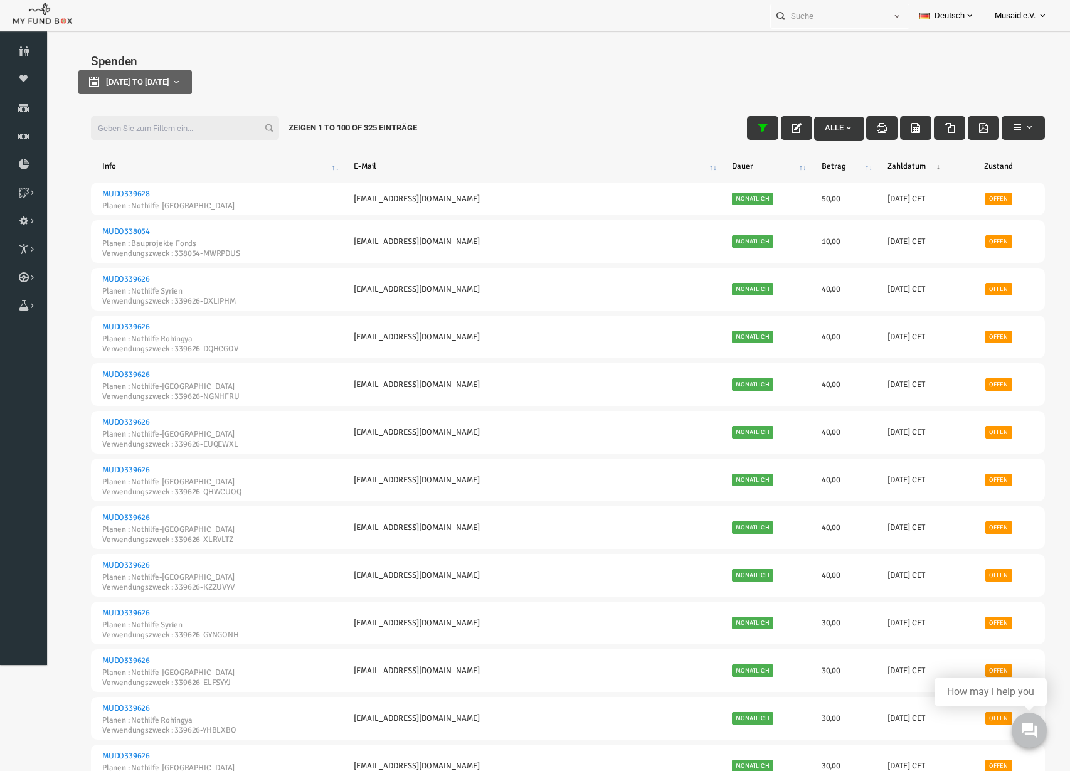
type input "[DATE]"
click at [82, 85] on button "[DATE] to [DATE]" at bounding box center [115, 82] width 114 height 24
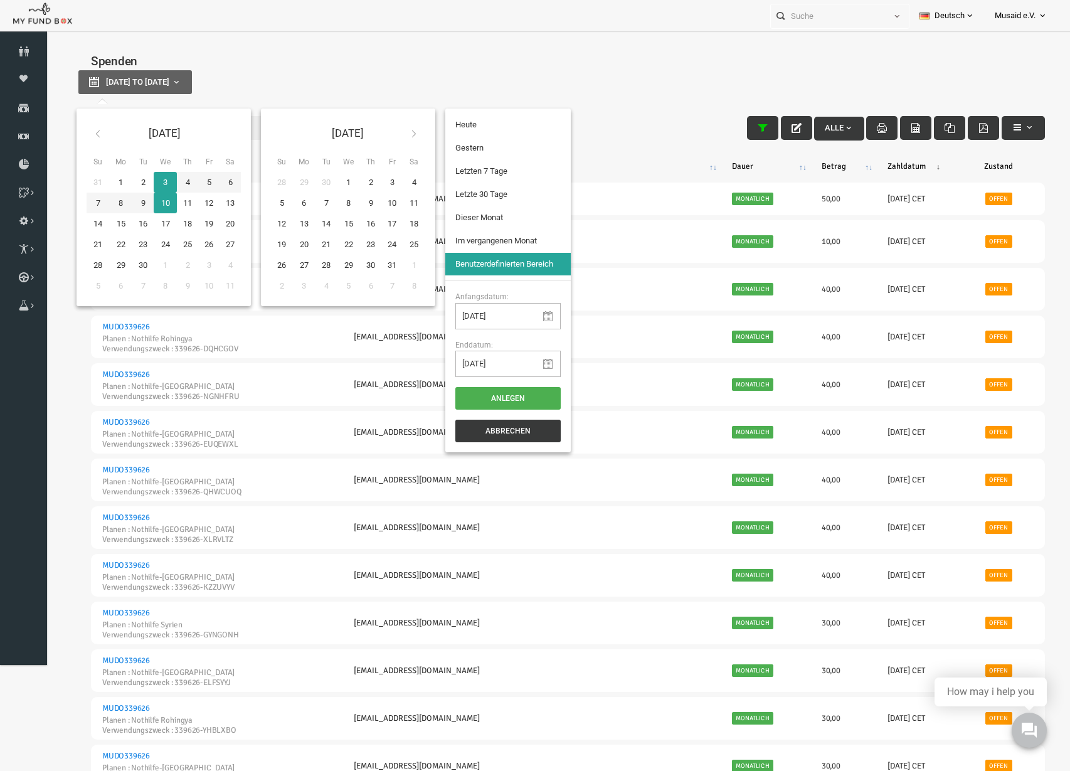
type input "[DATE]"
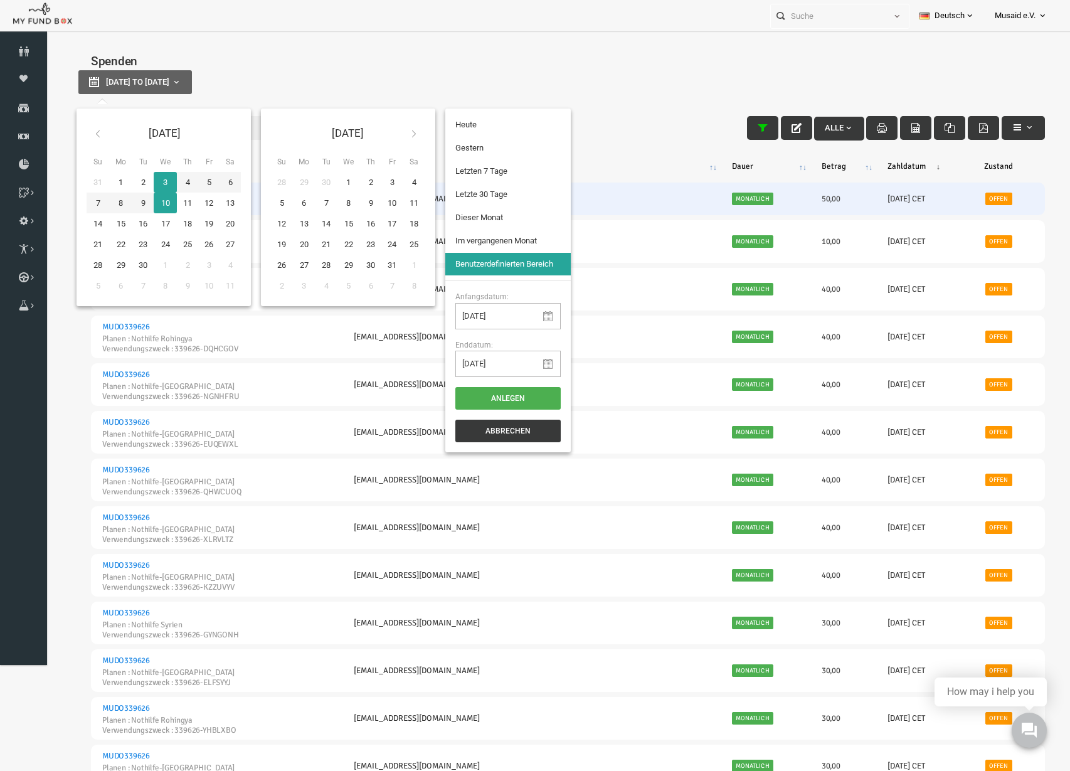
type input "[DATE]"
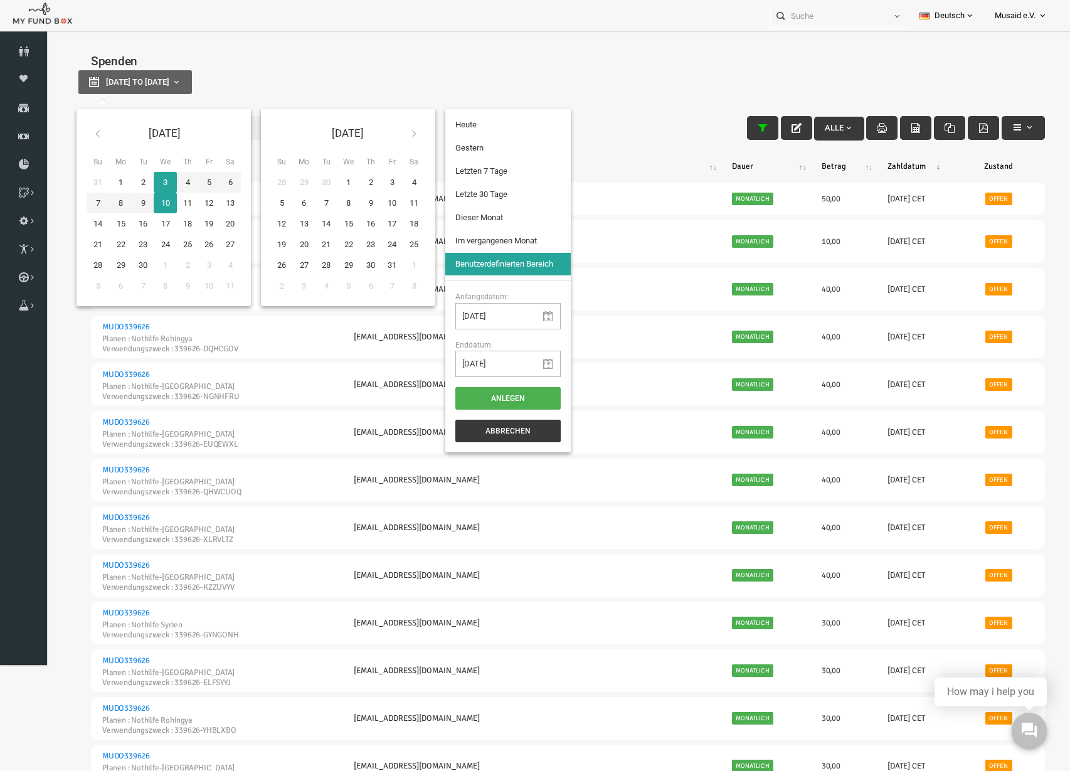
type input "[DATE]"
click at [468, 193] on li "Letzte 30 Tage" at bounding box center [487, 194] width 125 height 23
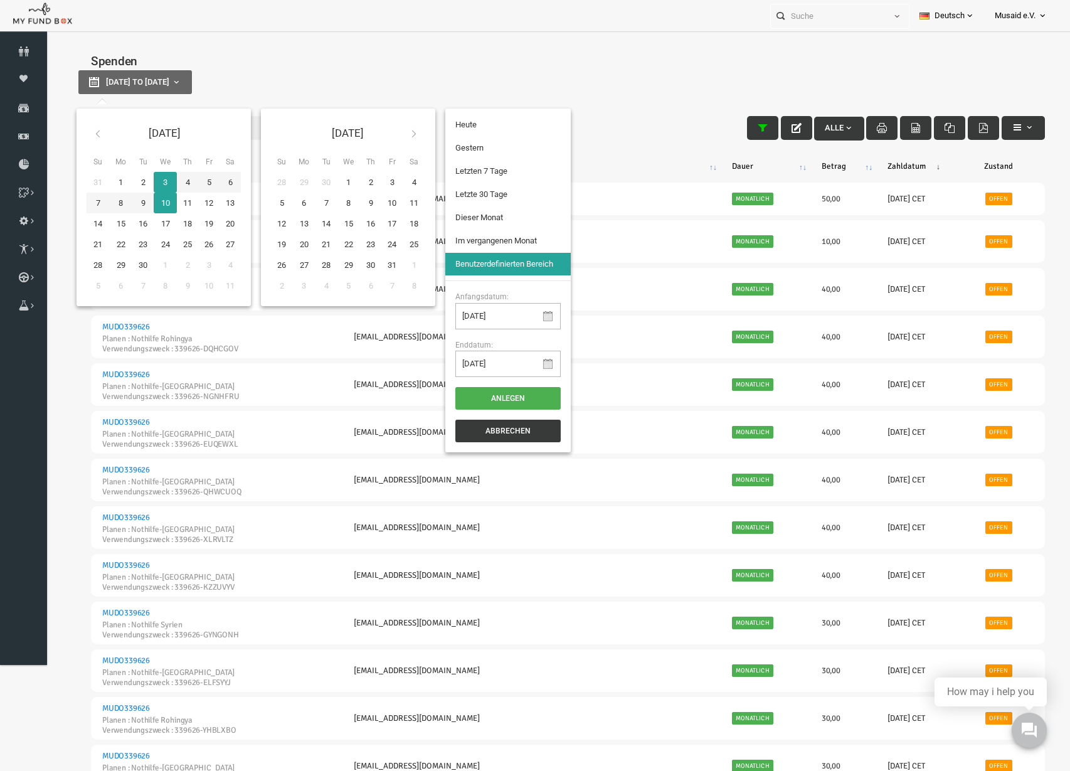
select select "100"
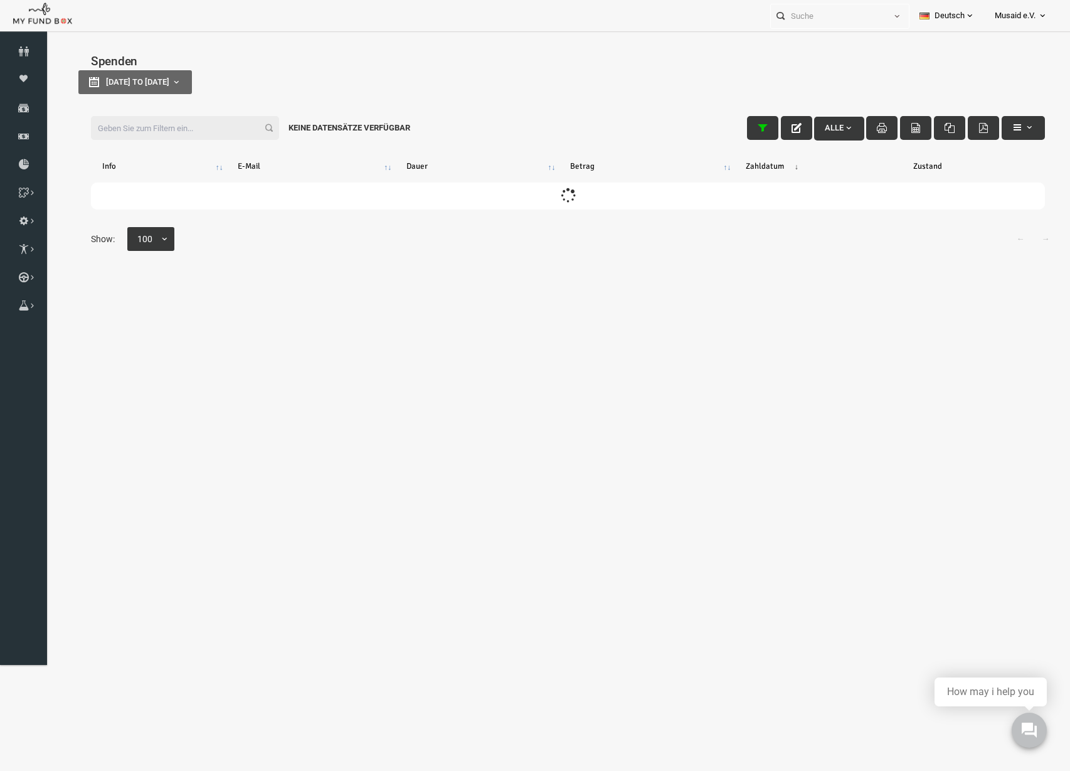
click at [147, 136] on input "Filter:" at bounding box center [164, 128] width 188 height 24
type input "k"
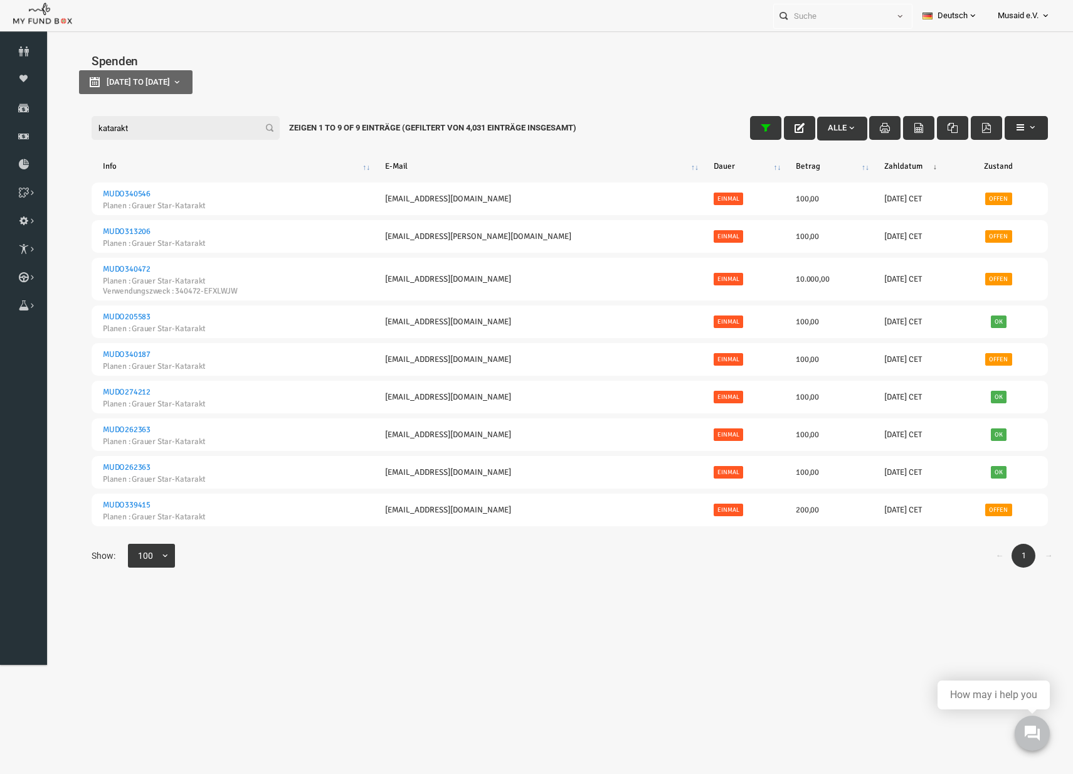
type input "katarakt"
click at [997, 127] on span "button" at bounding box center [1005, 126] width 22 height 9
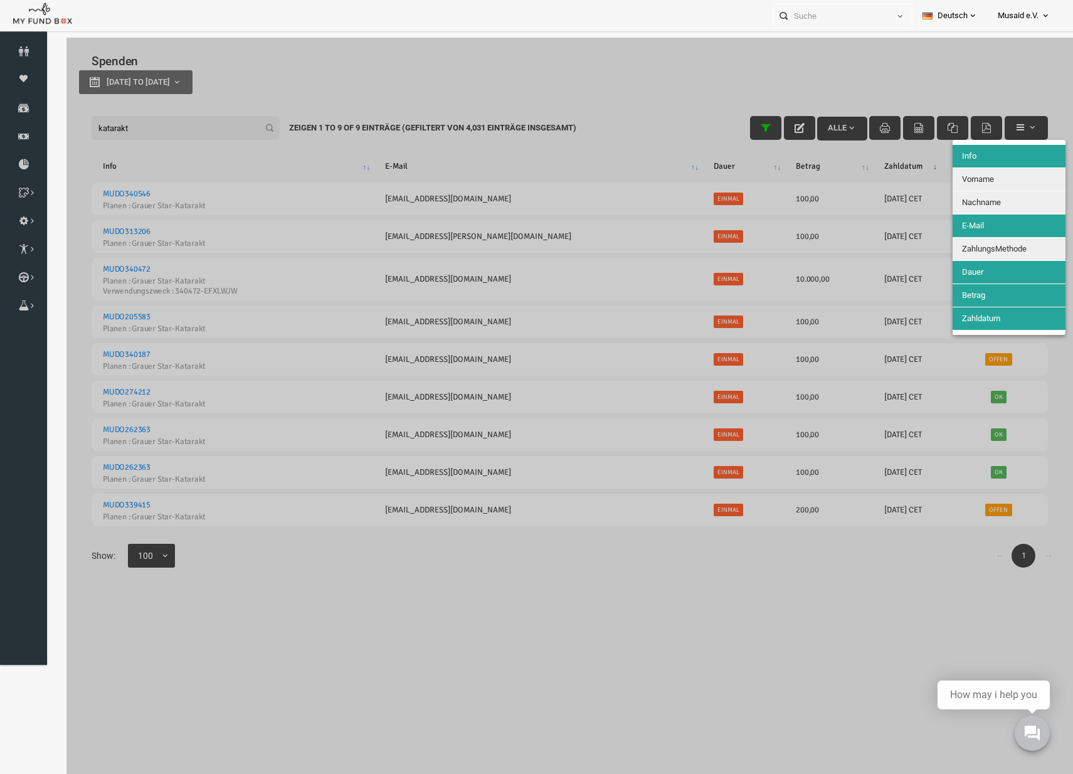
click at [995, 198] on button "Nachname" at bounding box center [987, 202] width 113 height 23
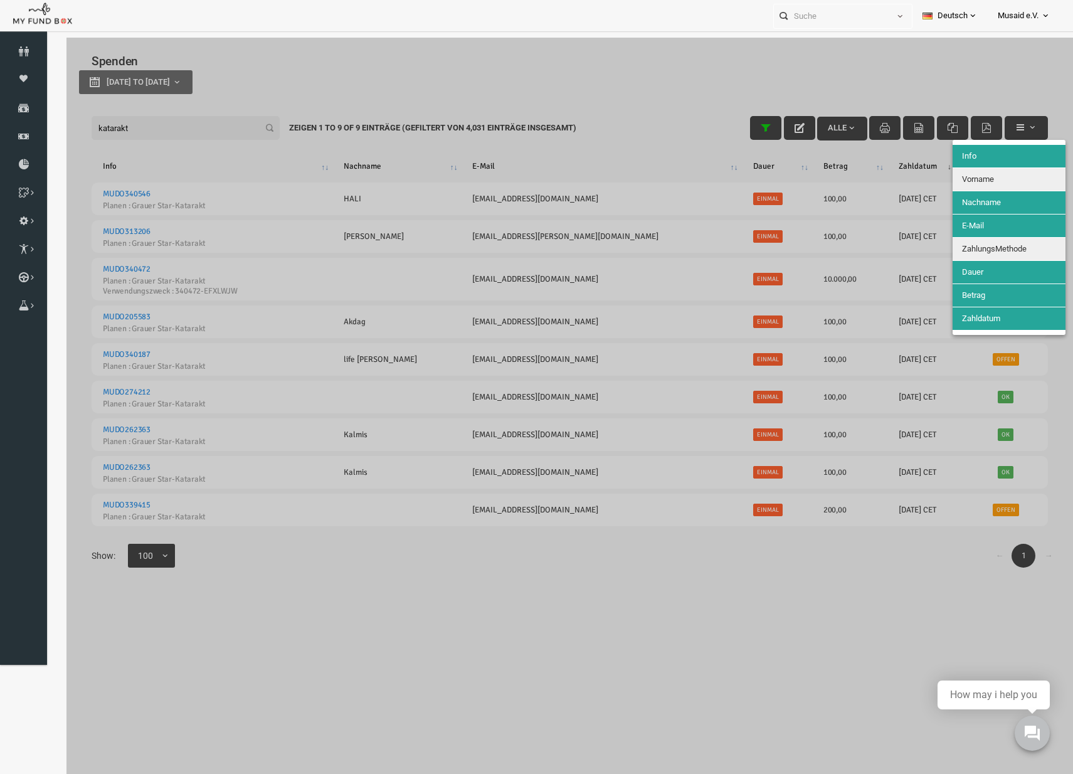
click at [995, 186] on button "Vorname" at bounding box center [987, 179] width 113 height 23
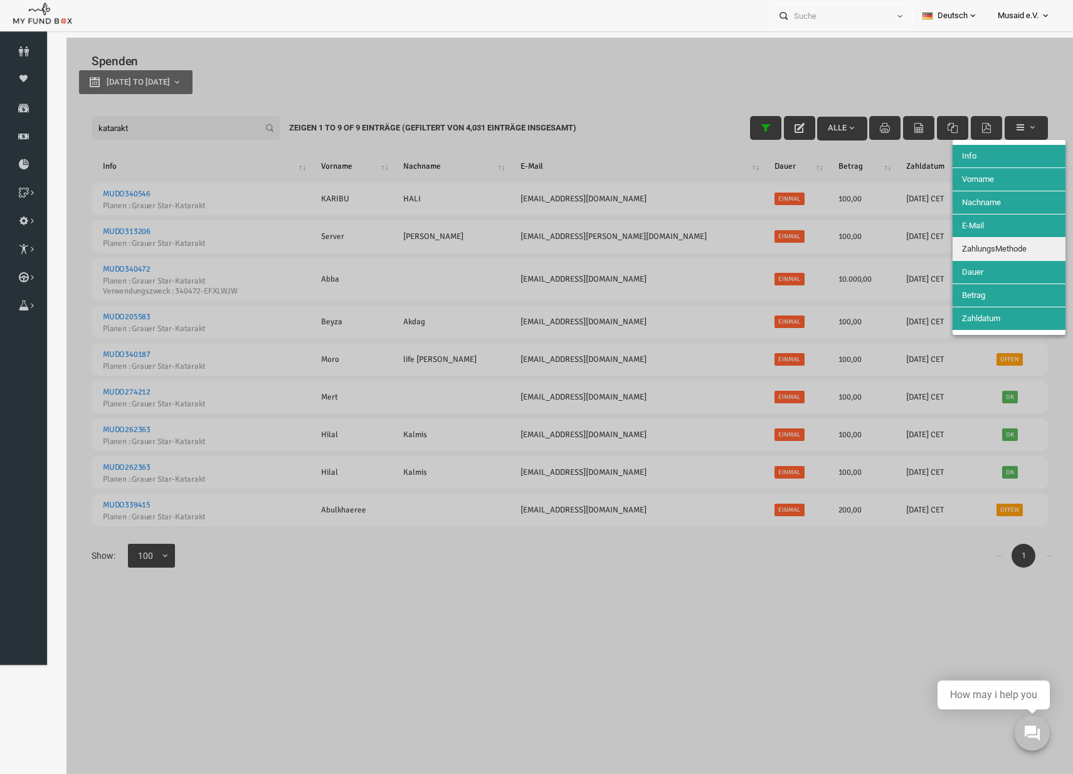
click at [1005, 247] on span "ZahlungsMethode" at bounding box center [973, 248] width 65 height 9
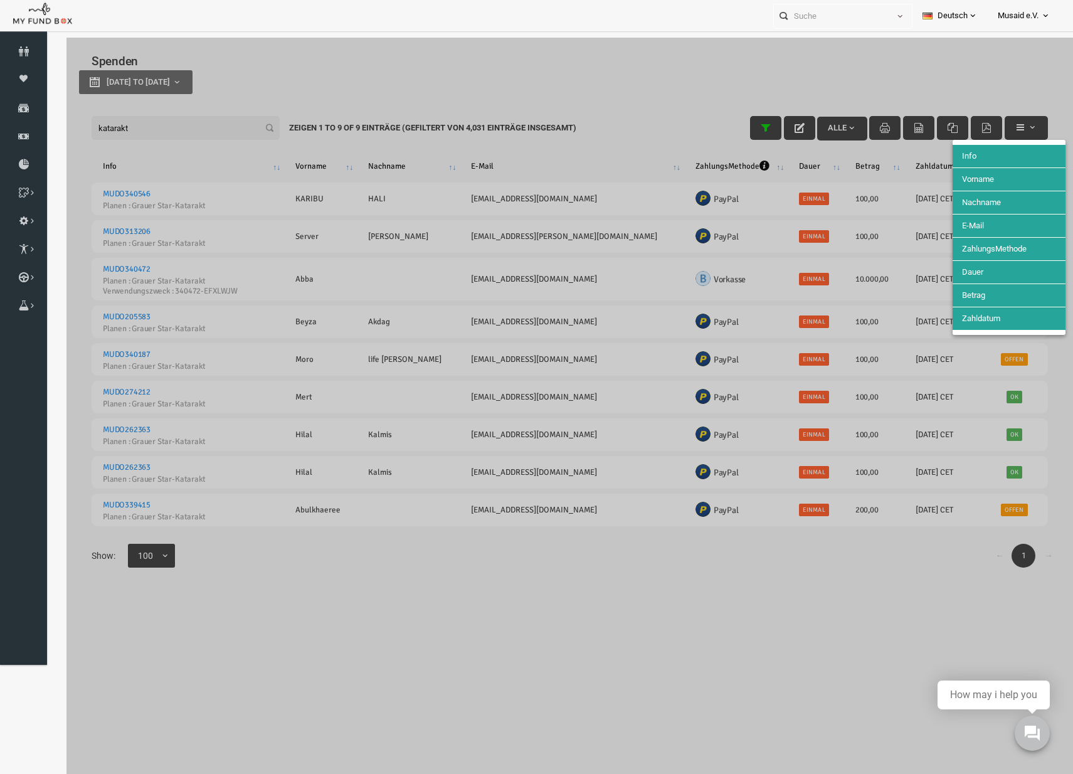
click at [710, 208] on div at bounding box center [548, 423] width 1007 height 771
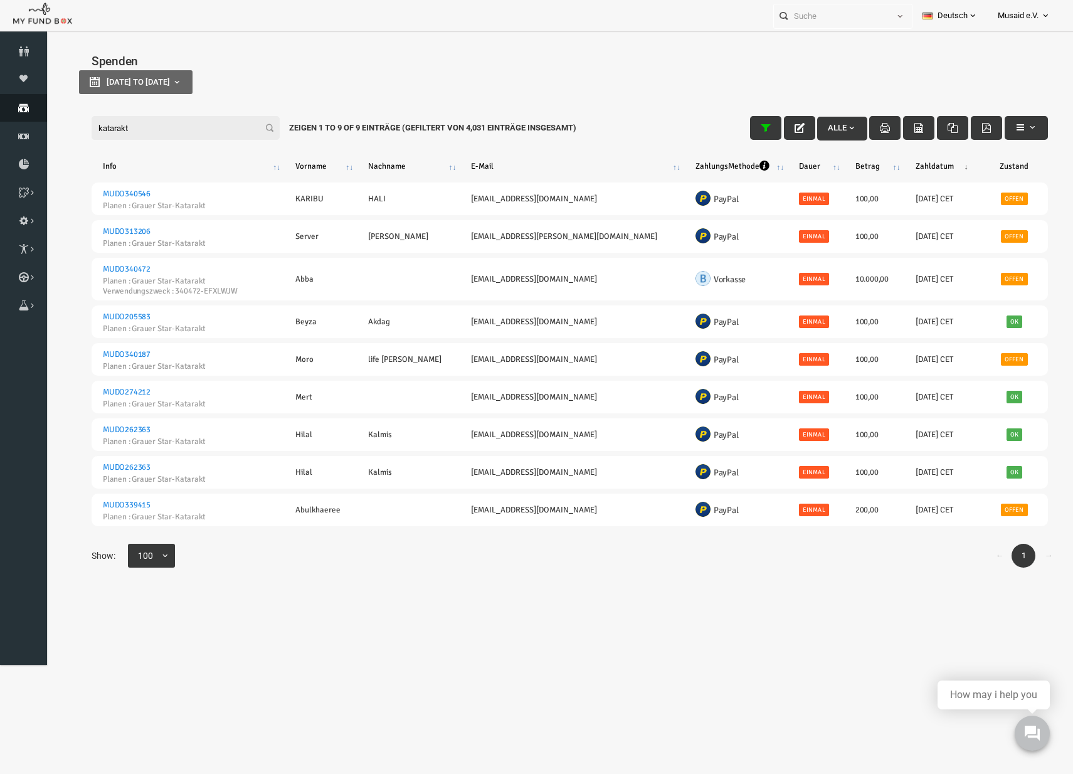
click at [31, 100] on link "Spenden" at bounding box center [23, 108] width 47 height 28
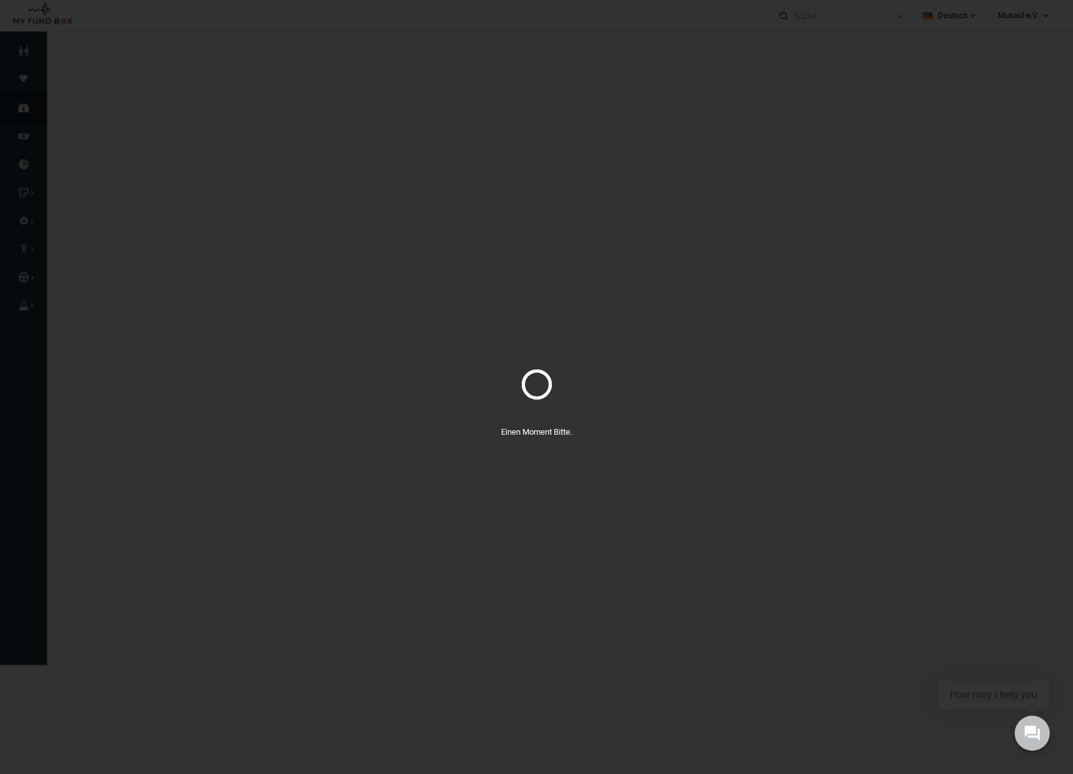
select select "100"
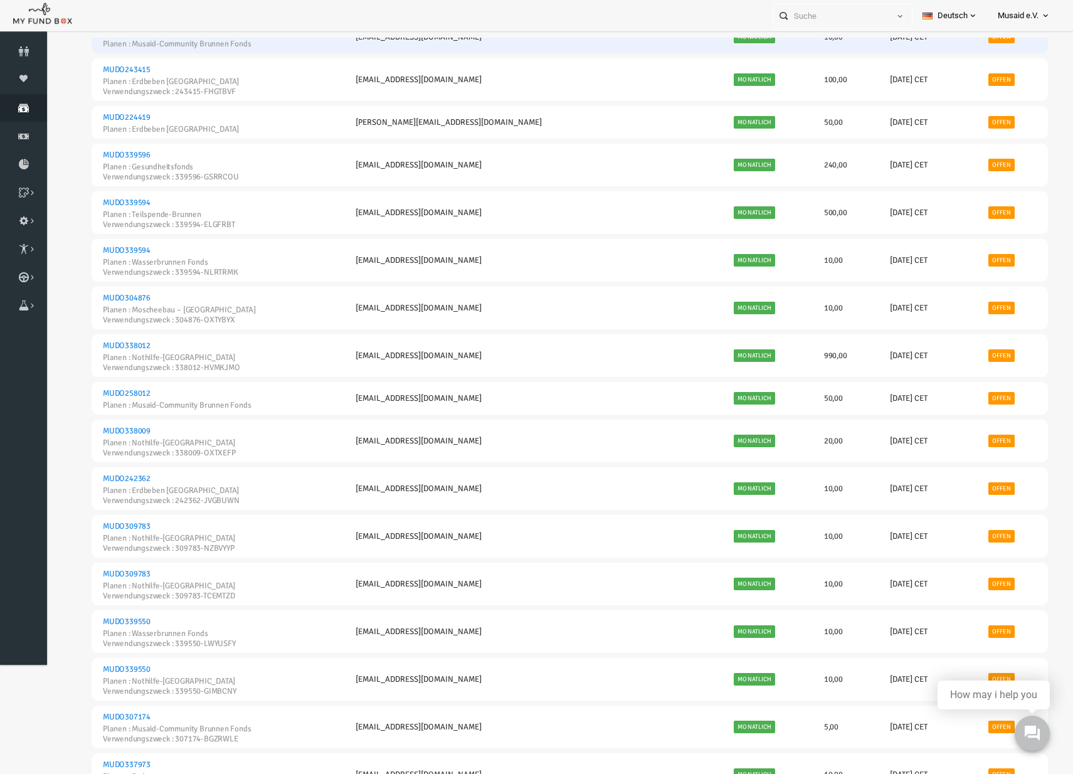
scroll to position [1176, 0]
